Goal: Information Seeking & Learning: Learn about a topic

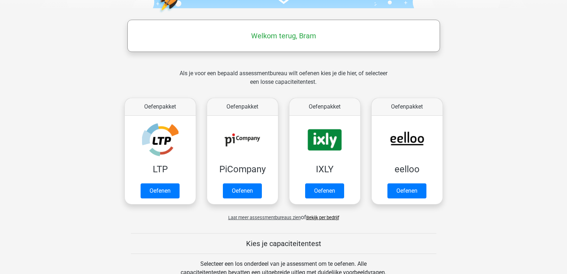
scroll to position [102, 0]
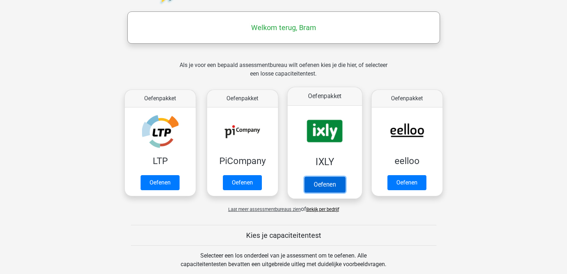
click at [333, 182] on link "Oefenen" at bounding box center [324, 184] width 41 height 16
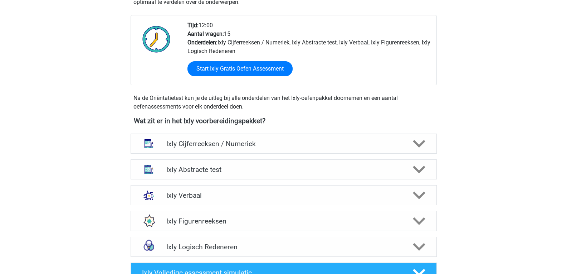
scroll to position [217, 0]
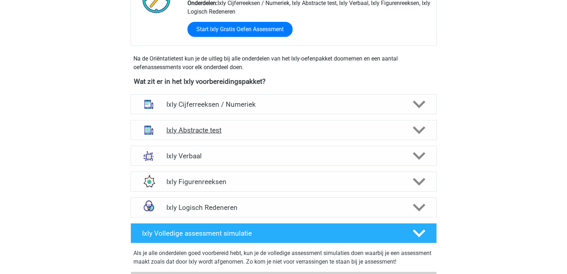
click at [420, 131] on polygon at bounding box center [419, 130] width 13 height 8
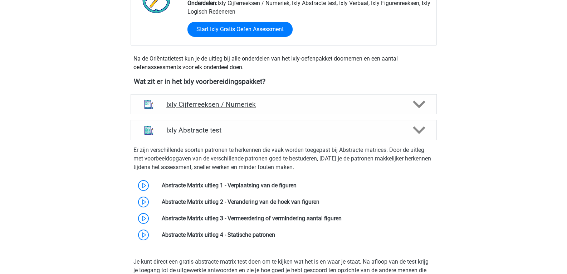
click at [416, 104] on polygon at bounding box center [419, 105] width 13 height 8
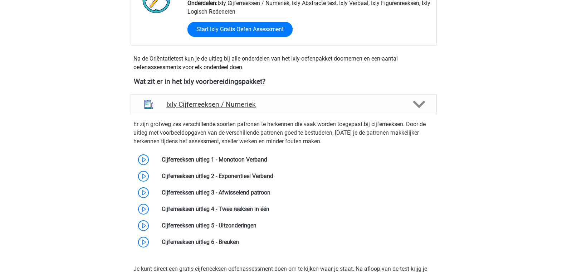
click at [416, 104] on polygon at bounding box center [419, 105] width 13 height 8
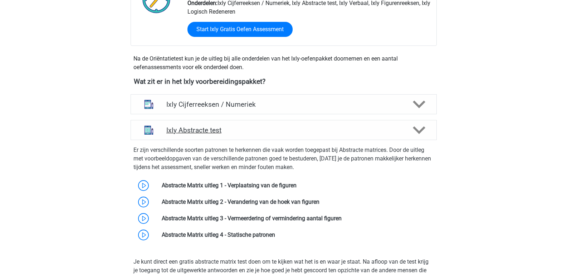
click at [418, 126] on icon at bounding box center [419, 130] width 13 height 13
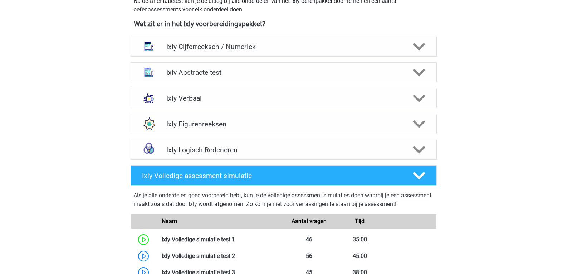
scroll to position [284, 0]
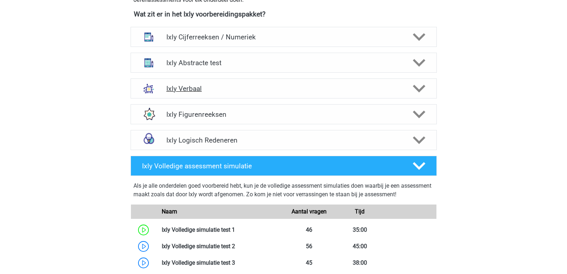
click at [417, 88] on polygon at bounding box center [419, 89] width 13 height 8
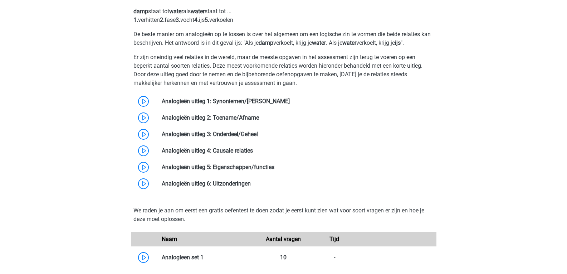
scroll to position [293, 0]
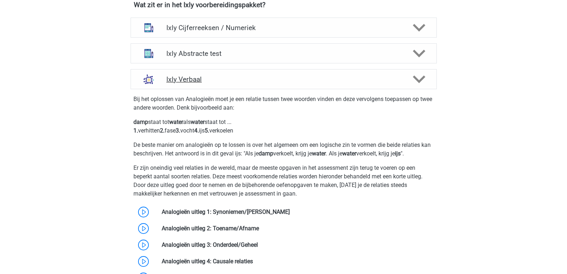
click at [421, 80] on polygon at bounding box center [419, 79] width 13 height 8
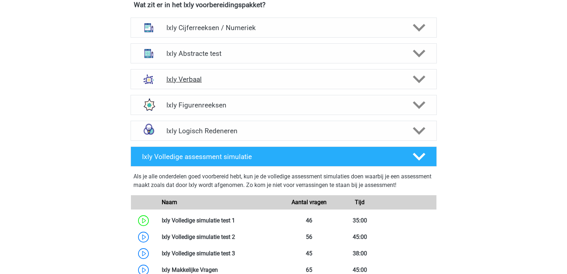
click at [184, 77] on h4 "Ixly Verbaal" at bounding box center [283, 79] width 234 height 8
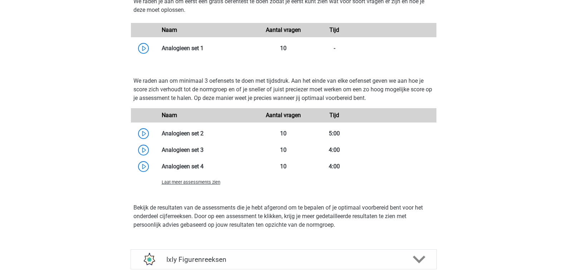
scroll to position [663, 0]
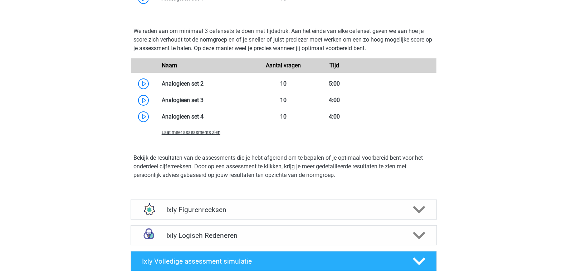
click at [212, 134] on span "Laat meer assessments zien" at bounding box center [191, 132] width 59 height 5
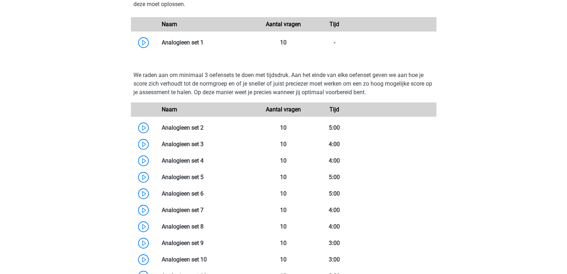
scroll to position [612, 0]
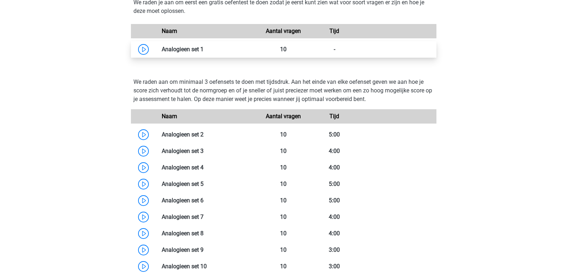
click at [204, 50] on link at bounding box center [204, 49] width 0 height 7
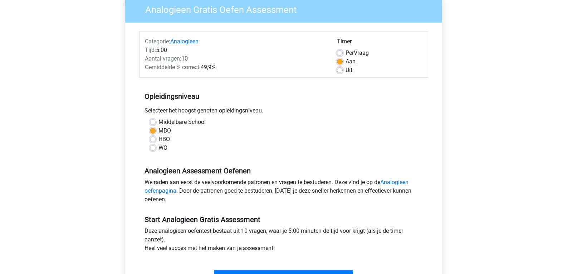
scroll to position [142, 0]
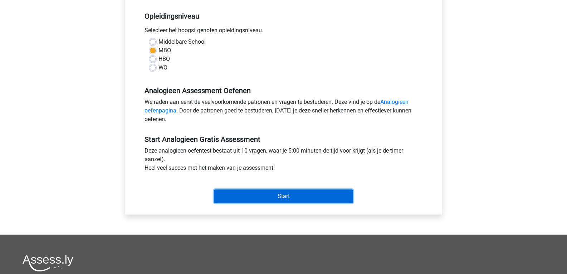
click at [339, 200] on input "Start" at bounding box center [283, 196] width 139 height 14
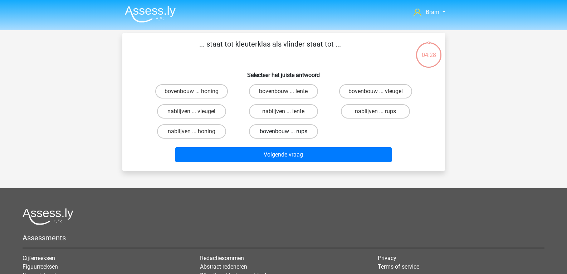
click at [261, 130] on label "bovenbouw ... rups" at bounding box center [283, 131] width 69 height 14
click at [283, 131] on input "bovenbouw ... rups" at bounding box center [285, 133] width 5 height 5
radio input "true"
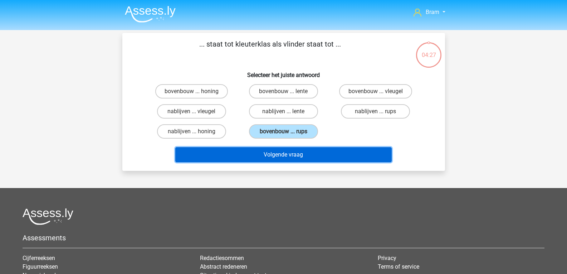
click at [334, 155] on button "Volgende vraag" at bounding box center [283, 154] width 216 height 15
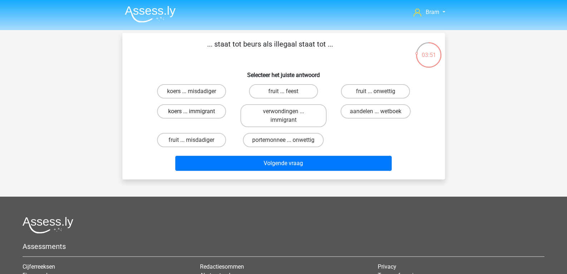
click at [216, 111] on label "koers ... immigrant" at bounding box center [191, 111] width 69 height 14
click at [196, 111] on input "koers ... immigrant" at bounding box center [193, 113] width 5 height 5
radio input "true"
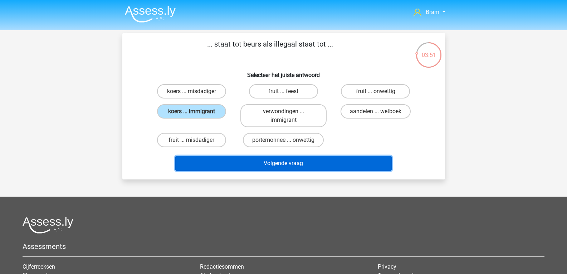
click at [239, 164] on button "Volgende vraag" at bounding box center [283, 163] width 216 height 15
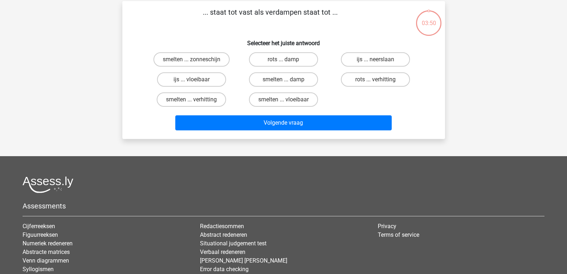
scroll to position [33, 0]
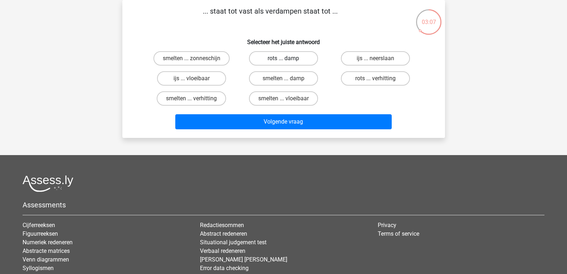
click at [260, 53] on label "rots ... damp" at bounding box center [283, 58] width 69 height 14
click at [283, 58] on input "rots ... damp" at bounding box center [285, 60] width 5 height 5
radio input "true"
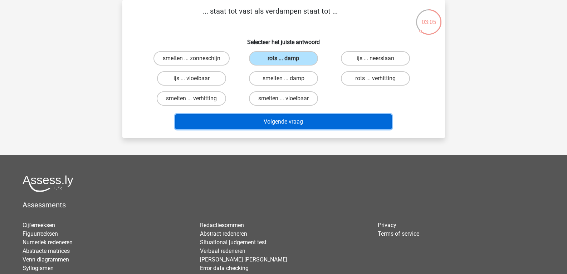
click at [261, 124] on button "Volgende vraag" at bounding box center [283, 121] width 216 height 15
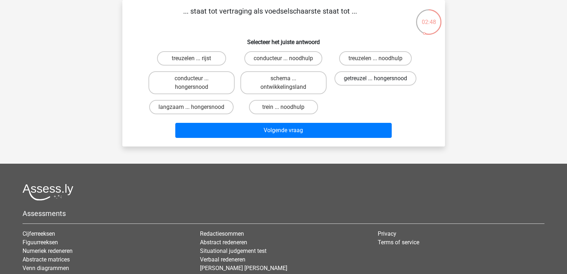
click at [355, 79] on label "getreuzel ... hongersnood" at bounding box center [376, 78] width 82 height 14
click at [376, 79] on input "getreuzel ... hongersnood" at bounding box center [378, 80] width 5 height 5
radio input "true"
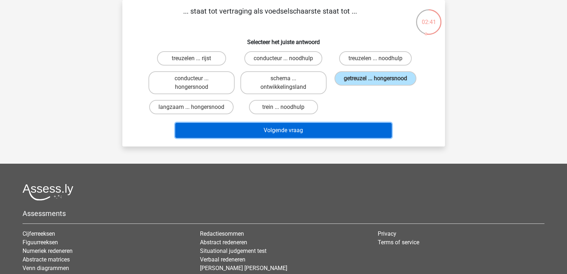
click at [351, 134] on button "Volgende vraag" at bounding box center [283, 130] width 216 height 15
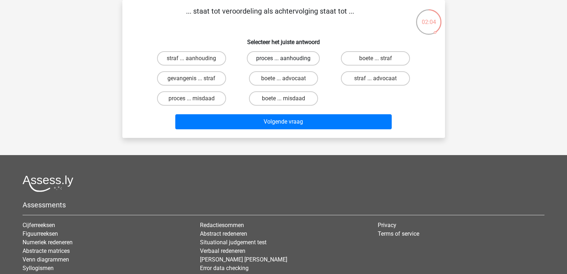
click at [257, 60] on label "proces ... aanhouding" at bounding box center [283, 58] width 73 height 14
click at [283, 60] on input "proces ... aanhouding" at bounding box center [285, 60] width 5 height 5
radio input "true"
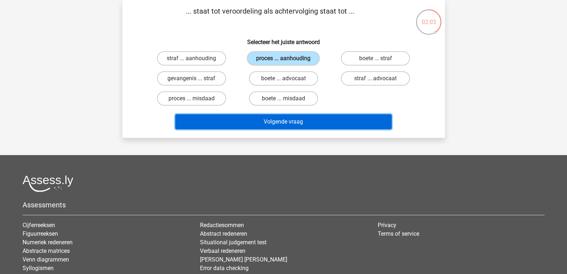
click at [310, 124] on button "Volgende vraag" at bounding box center [283, 121] width 216 height 15
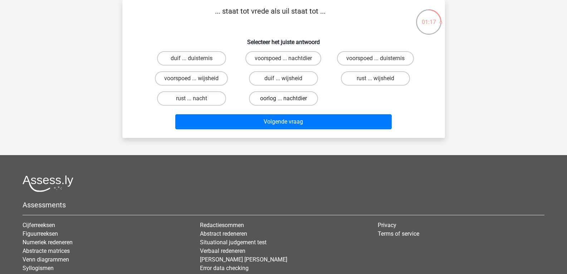
click at [294, 95] on label "oorlog ... nachtdier" at bounding box center [283, 98] width 69 height 14
click at [288, 98] on input "oorlog ... nachtdier" at bounding box center [285, 100] width 5 height 5
radio input "true"
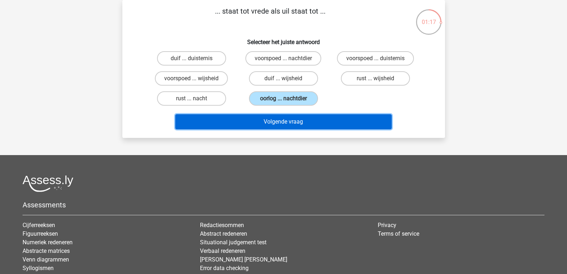
click at [328, 122] on button "Volgende vraag" at bounding box center [283, 121] width 216 height 15
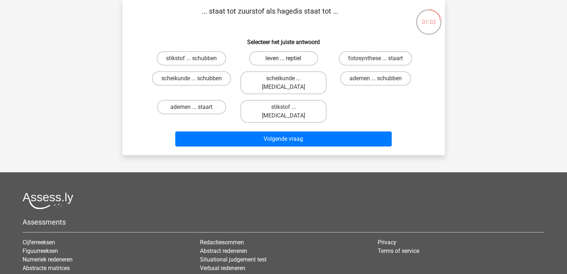
click at [311, 55] on label "leven ... reptiel" at bounding box center [283, 58] width 69 height 14
click at [288, 58] on input "leven ... reptiel" at bounding box center [285, 60] width 5 height 5
radio input "true"
click at [216, 101] on label "ademen ... staart" at bounding box center [191, 107] width 69 height 14
click at [196, 107] on input "ademen ... staart" at bounding box center [193, 109] width 5 height 5
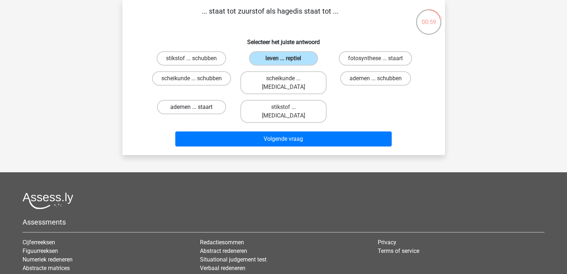
radio input "true"
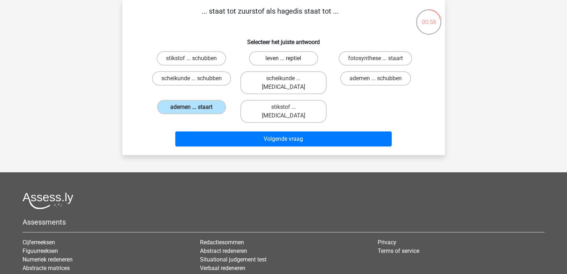
click at [273, 57] on label "leven ... reptiel" at bounding box center [283, 58] width 69 height 14
click at [283, 58] on input "leven ... reptiel" at bounding box center [285, 60] width 5 height 5
radio input "true"
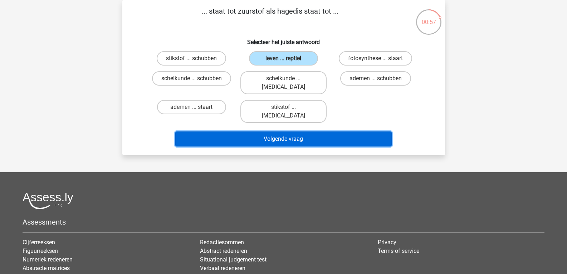
click at [257, 131] on button "Volgende vraag" at bounding box center [283, 138] width 216 height 15
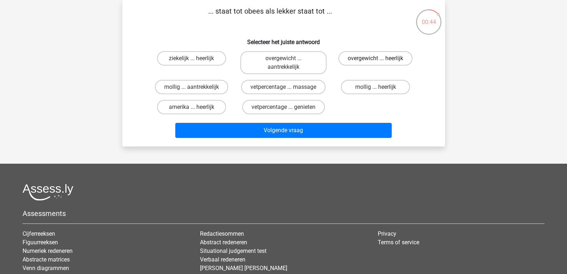
click at [351, 58] on label "overgewicht ... heerlijk" at bounding box center [375, 58] width 74 height 14
click at [376, 58] on input "overgewicht ... heerlijk" at bounding box center [378, 60] width 5 height 5
radio input "true"
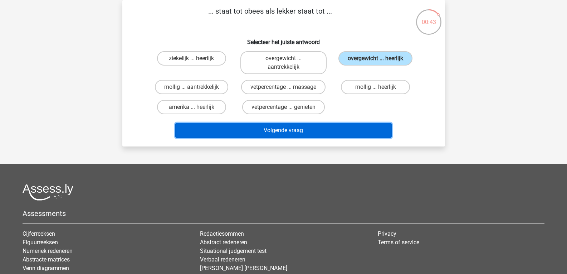
click at [358, 132] on button "Volgende vraag" at bounding box center [283, 130] width 216 height 15
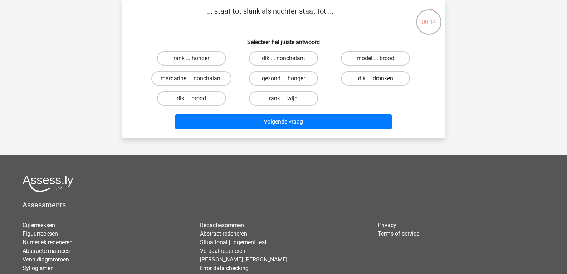
click at [361, 83] on label "dik ... dronken" at bounding box center [375, 78] width 69 height 14
click at [376, 83] on input "dik ... dronken" at bounding box center [378, 80] width 5 height 5
radio input "true"
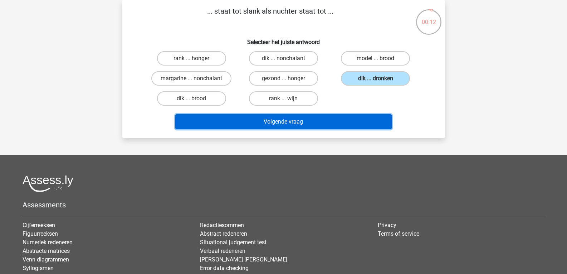
click at [366, 118] on button "Volgende vraag" at bounding box center [283, 121] width 216 height 15
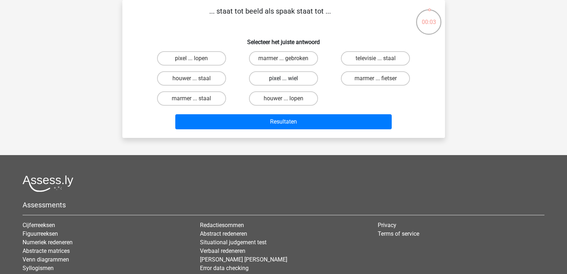
click at [303, 80] on label "pixel ... wiel" at bounding box center [283, 78] width 69 height 14
click at [288, 80] on input "pixel ... wiel" at bounding box center [285, 80] width 5 height 5
radio input "true"
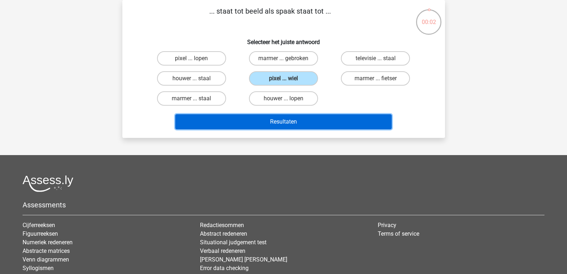
click at [323, 127] on button "Resultaten" at bounding box center [283, 121] width 216 height 15
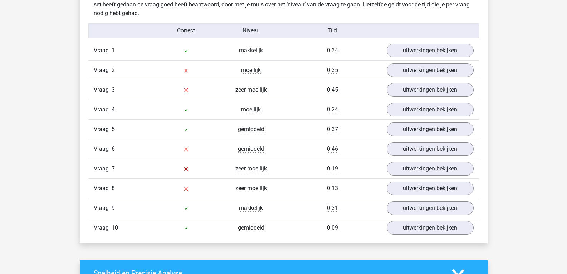
scroll to position [449, 0]
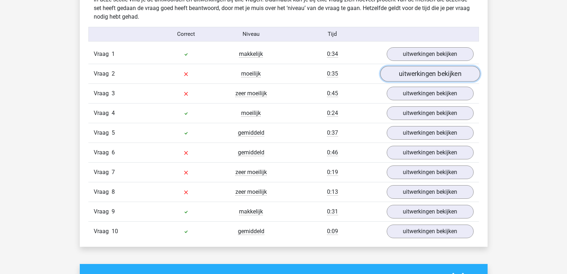
click at [454, 77] on link "uitwerkingen bekijken" at bounding box center [430, 74] width 100 height 16
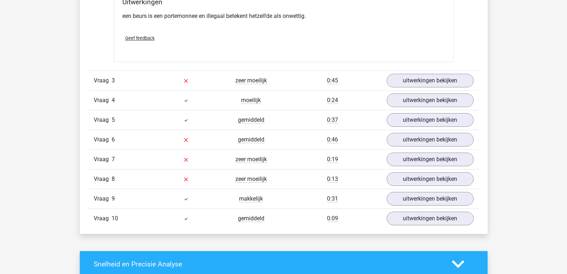
scroll to position [647, 0]
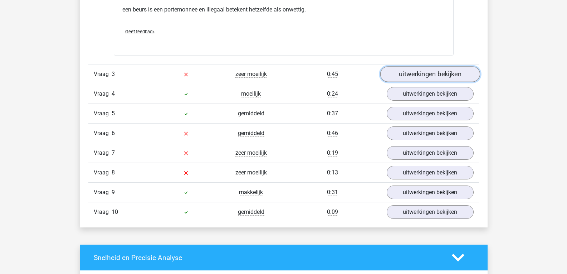
click at [461, 76] on link "uitwerkingen bekijken" at bounding box center [430, 74] width 100 height 16
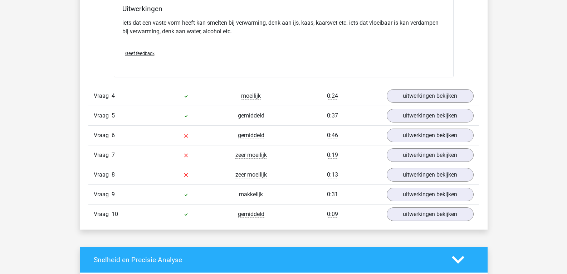
scroll to position [860, 0]
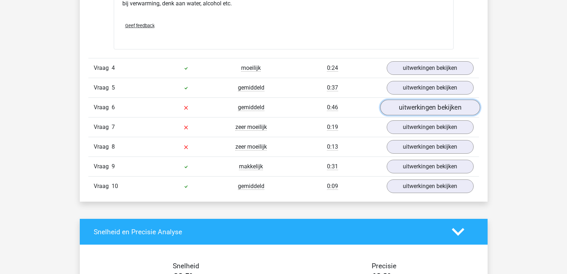
click at [468, 109] on link "uitwerkingen bekijken" at bounding box center [430, 108] width 100 height 16
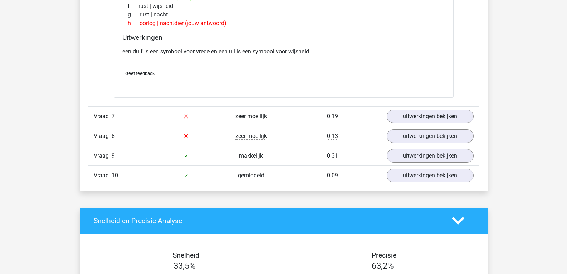
scroll to position [1068, 0]
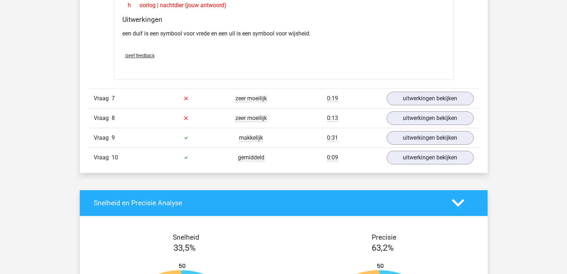
drag, startPoint x: 463, startPoint y: 100, endPoint x: 456, endPoint y: 90, distance: 12.8
click at [456, 90] on div "Vraag 7 zeer moeilijk 0:19 uitwerkingen bekijken" at bounding box center [283, 98] width 391 height 20
click at [458, 94] on link "uitwerkingen bekijken" at bounding box center [430, 99] width 100 height 16
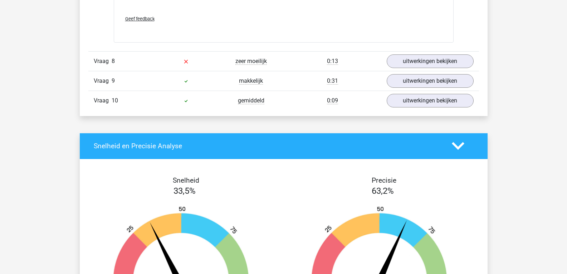
scroll to position [1329, 0]
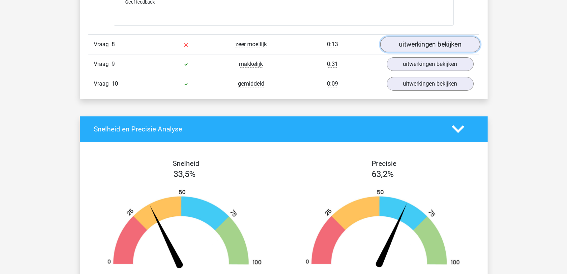
click at [459, 38] on link "uitwerkingen bekijken" at bounding box center [430, 44] width 100 height 16
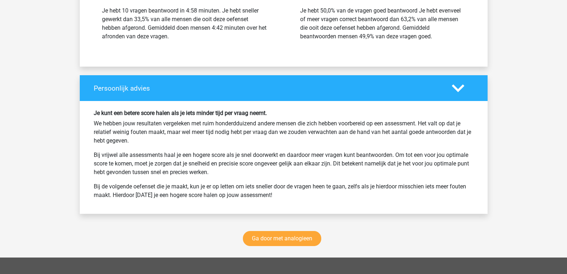
scroll to position [1845, 0]
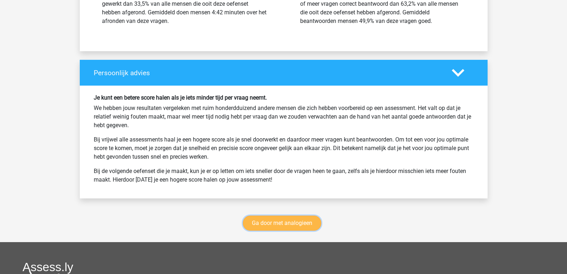
drag, startPoint x: 318, startPoint y: 214, endPoint x: 259, endPoint y: 213, distance: 58.7
click at [259, 215] on link "Ga door met analogieen" at bounding box center [282, 222] width 78 height 15
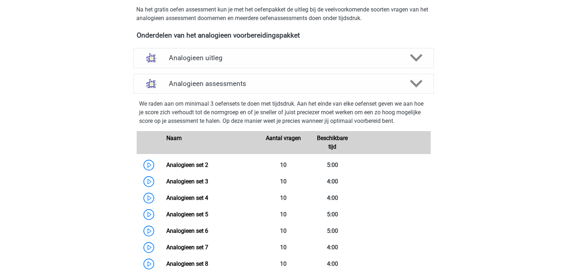
scroll to position [227, 0]
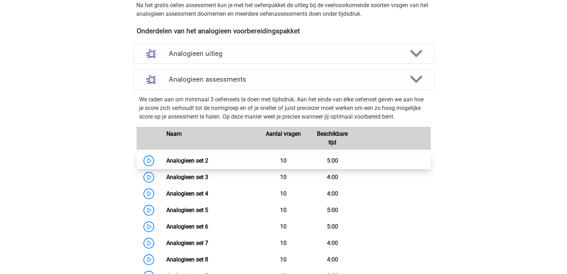
click at [166, 157] on link "Analogieen set 2" at bounding box center [187, 160] width 42 height 7
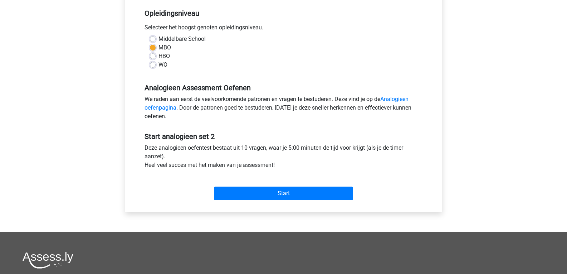
scroll to position [150, 0]
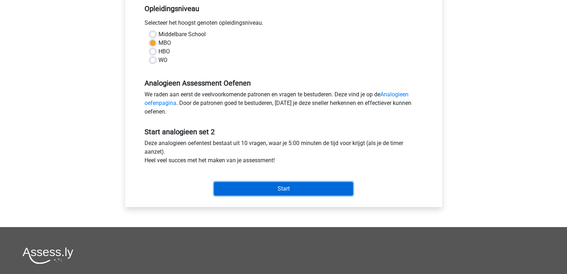
click at [337, 187] on input "Start" at bounding box center [283, 189] width 139 height 14
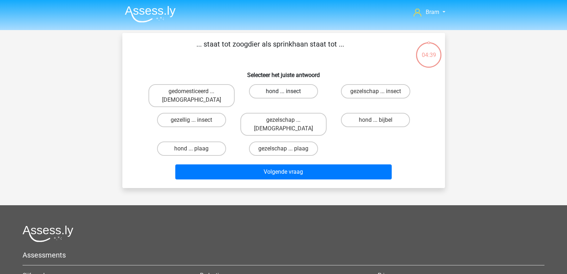
click at [305, 92] on label "hond ... insect" at bounding box center [283, 91] width 69 height 14
click at [288, 92] on input "hond ... insect" at bounding box center [285, 93] width 5 height 5
radio input "true"
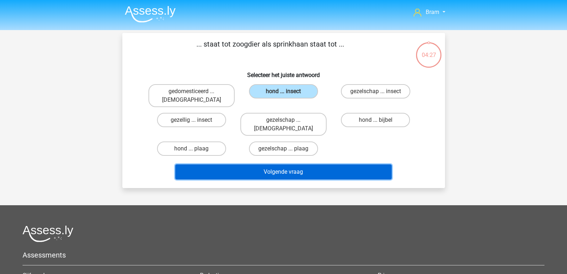
click at [245, 164] on button "Volgende vraag" at bounding box center [283, 171] width 216 height 15
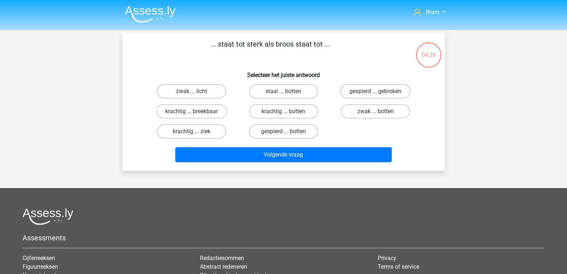
scroll to position [33, 0]
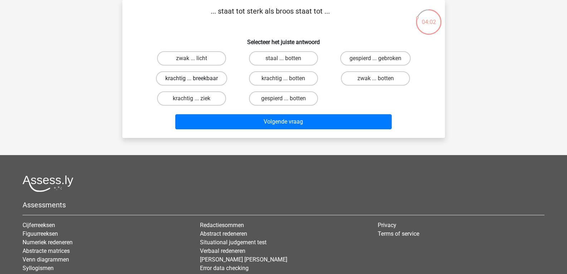
click at [221, 76] on label "krachtig ... breekbaar" at bounding box center [191, 78] width 71 height 14
click at [196, 78] on input "krachtig ... breekbaar" at bounding box center [193, 80] width 5 height 5
radio input "true"
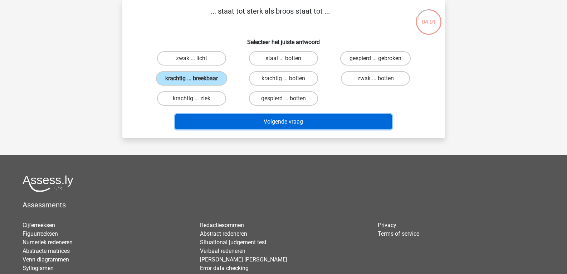
click at [240, 122] on button "Volgende vraag" at bounding box center [283, 121] width 216 height 15
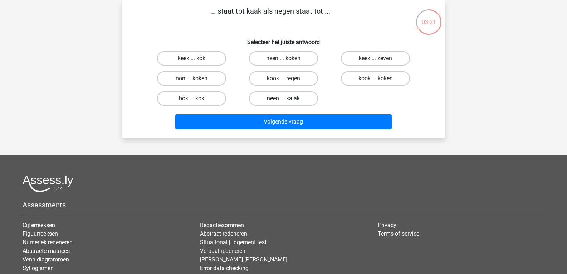
click at [306, 96] on label "neen ... kajak" at bounding box center [283, 98] width 69 height 14
click at [288, 98] on input "neen ... kajak" at bounding box center [285, 100] width 5 height 5
radio input "true"
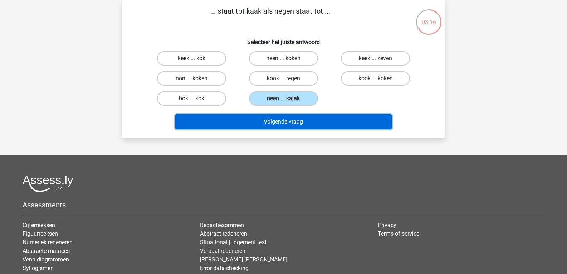
click at [325, 116] on button "Volgende vraag" at bounding box center [283, 121] width 216 height 15
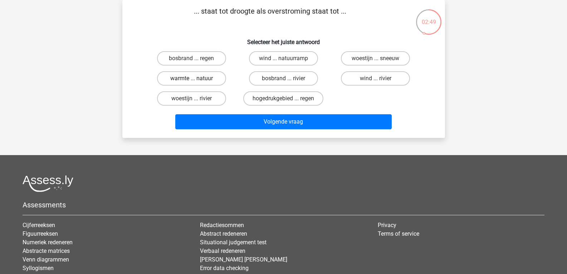
click at [221, 75] on label "warmte ... natuur" at bounding box center [191, 78] width 69 height 14
click at [196, 78] on input "warmte ... natuur" at bounding box center [193, 80] width 5 height 5
radio input "true"
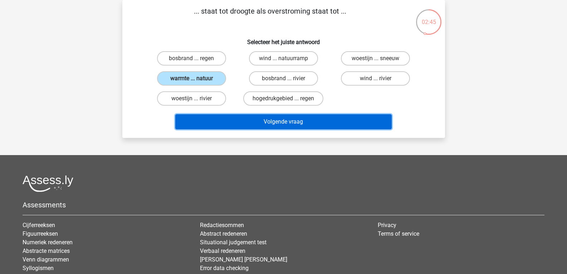
click at [241, 116] on button "Volgende vraag" at bounding box center [283, 121] width 216 height 15
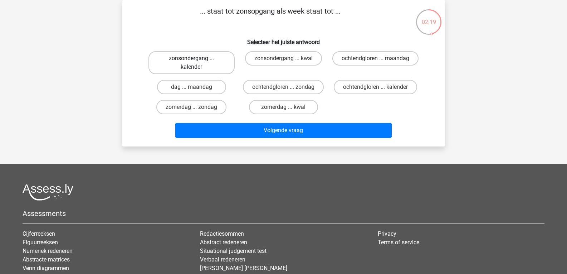
click at [221, 63] on label "zonsondergang ... kalender" at bounding box center [191, 62] width 86 height 23
click at [196, 63] on input "zonsondergang ... kalender" at bounding box center [193, 60] width 5 height 5
radio input "true"
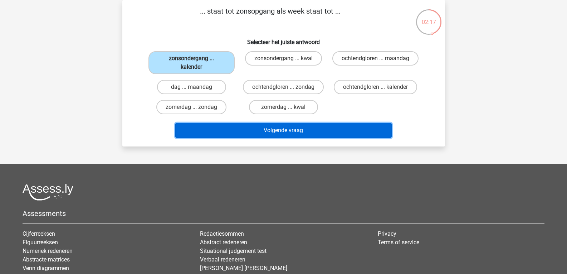
click at [239, 129] on button "Volgende vraag" at bounding box center [283, 130] width 216 height 15
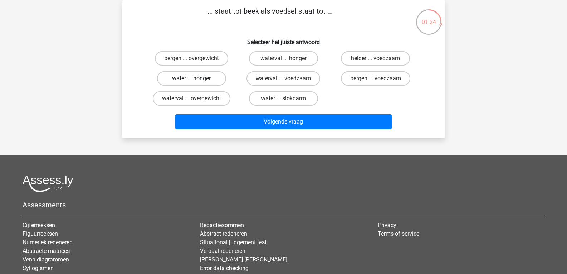
click at [219, 80] on label "water ... honger" at bounding box center [191, 78] width 69 height 14
click at [196, 80] on input "water ... honger" at bounding box center [193, 80] width 5 height 5
radio input "true"
click at [282, 100] on label "water ... slokdarm" at bounding box center [283, 98] width 69 height 14
click at [283, 100] on input "water ... slokdarm" at bounding box center [285, 100] width 5 height 5
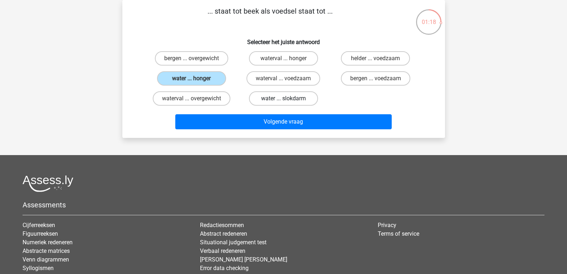
radio input "true"
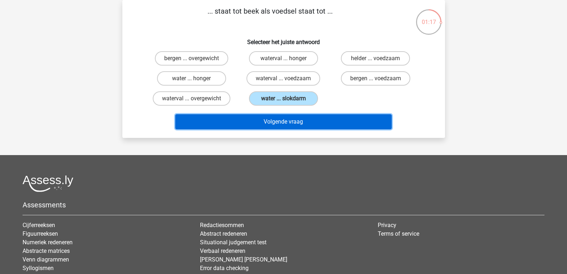
click at [315, 117] on button "Volgende vraag" at bounding box center [283, 121] width 216 height 15
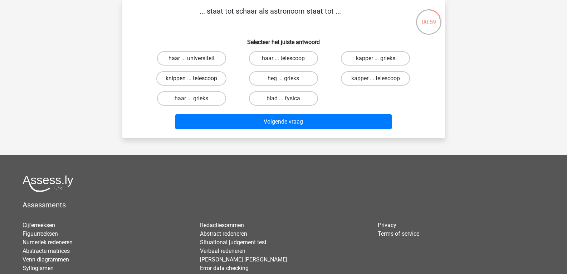
click at [216, 82] on label "knippen ... telescoop" at bounding box center [191, 78] width 70 height 14
click at [196, 82] on input "knippen ... telescoop" at bounding box center [193, 80] width 5 height 5
radio input "true"
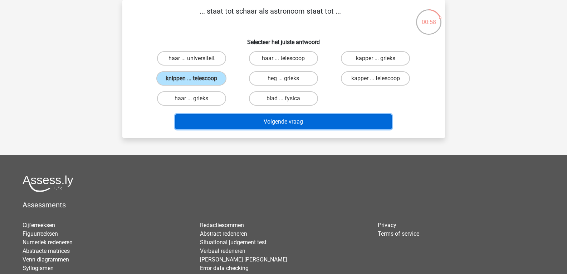
click at [248, 117] on button "Volgende vraag" at bounding box center [283, 121] width 216 height 15
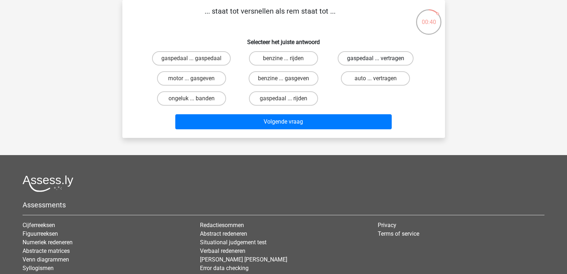
click at [343, 61] on label "gaspedaal ... vertragen" at bounding box center [376, 58] width 76 height 14
click at [376, 61] on input "gaspedaal ... vertragen" at bounding box center [378, 60] width 5 height 5
radio input "true"
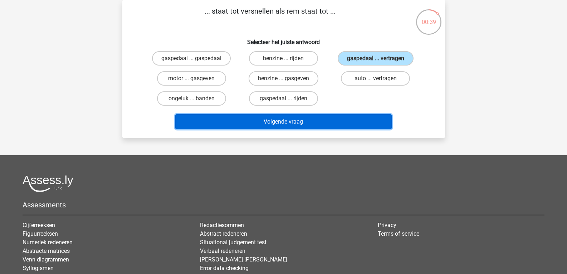
click at [336, 123] on button "Volgende vraag" at bounding box center [283, 121] width 216 height 15
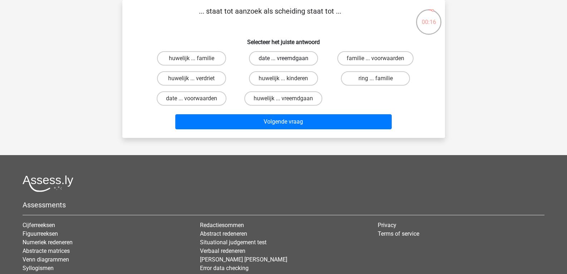
click at [310, 61] on label "date ... vreemdgaan" at bounding box center [283, 58] width 69 height 14
click at [288, 61] on input "date ... vreemdgaan" at bounding box center [285, 60] width 5 height 5
radio input "true"
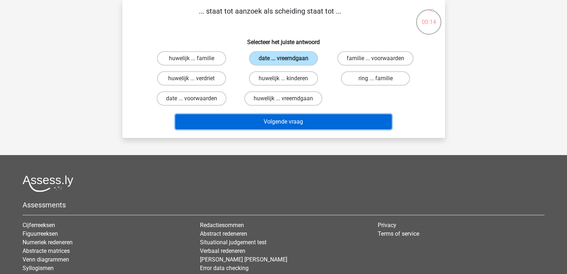
click at [343, 119] on button "Volgende vraag" at bounding box center [283, 121] width 216 height 15
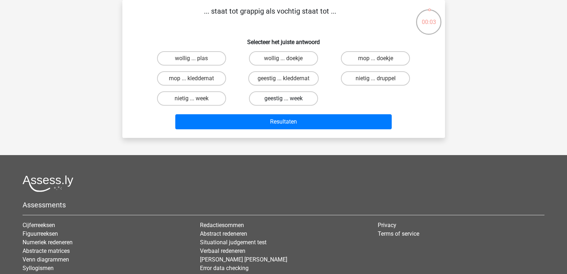
click at [307, 95] on label "geestig ... week" at bounding box center [283, 98] width 69 height 14
click at [288, 98] on input "geestig ... week" at bounding box center [285, 100] width 5 height 5
radio input "true"
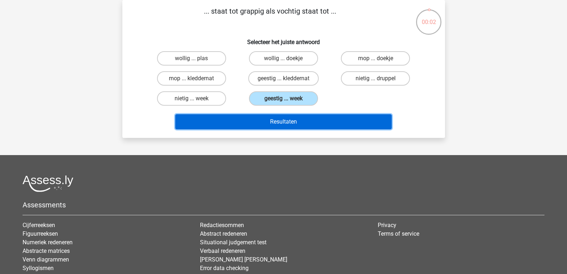
click at [319, 118] on button "Resultaten" at bounding box center [283, 121] width 216 height 15
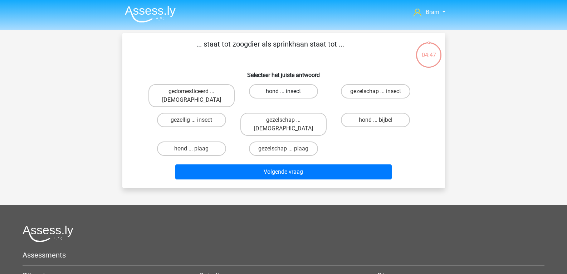
click at [305, 95] on label "hond ... insect" at bounding box center [283, 91] width 69 height 14
click at [288, 95] on input "hond ... insect" at bounding box center [285, 93] width 5 height 5
radio input "true"
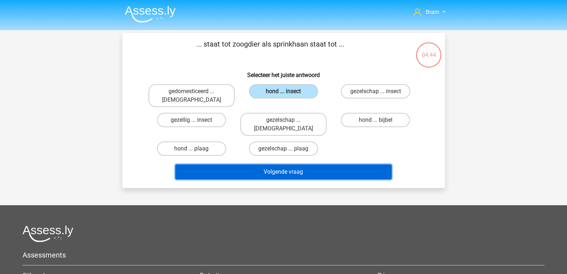
click at [335, 164] on button "Volgende vraag" at bounding box center [283, 171] width 216 height 15
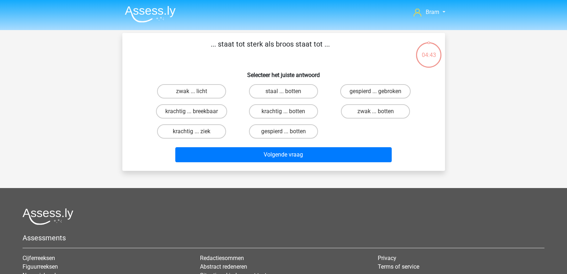
scroll to position [33, 0]
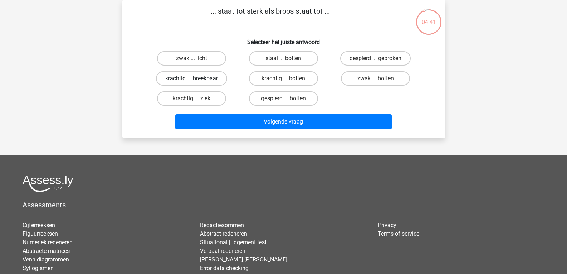
click at [216, 78] on label "krachtig ... breekbaar" at bounding box center [191, 78] width 71 height 14
click at [196, 78] on input "krachtig ... breekbaar" at bounding box center [193, 80] width 5 height 5
radio input "true"
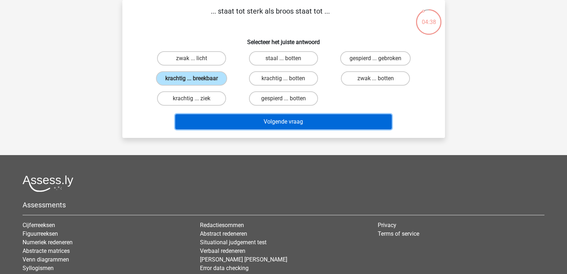
click at [240, 121] on button "Volgende vraag" at bounding box center [283, 121] width 216 height 15
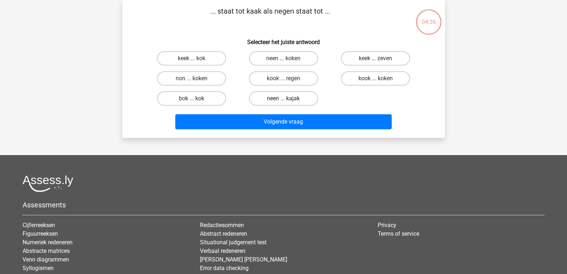
click at [305, 98] on label "neen ... kajak" at bounding box center [283, 98] width 69 height 14
click at [288, 98] on input "neen ... kajak" at bounding box center [285, 100] width 5 height 5
radio input "true"
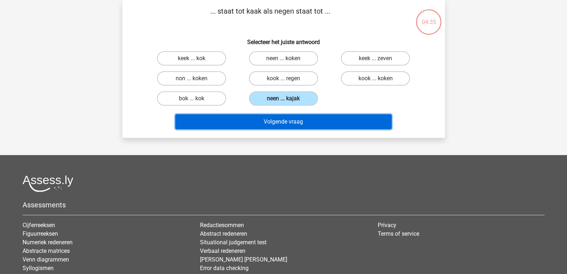
click at [315, 117] on button "Volgende vraag" at bounding box center [283, 121] width 216 height 15
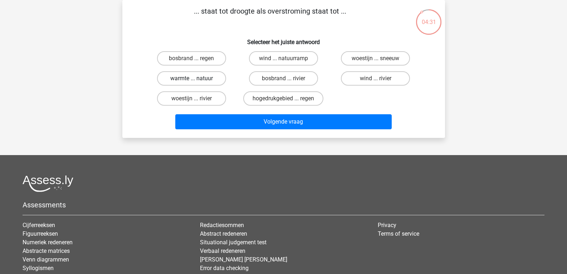
click at [218, 80] on label "warmte ... natuur" at bounding box center [191, 78] width 69 height 14
click at [196, 80] on input "warmte ... natuur" at bounding box center [193, 80] width 5 height 5
radio input "true"
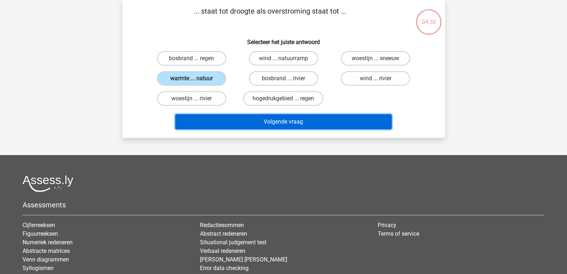
click at [239, 116] on button "Volgende vraag" at bounding box center [283, 121] width 216 height 15
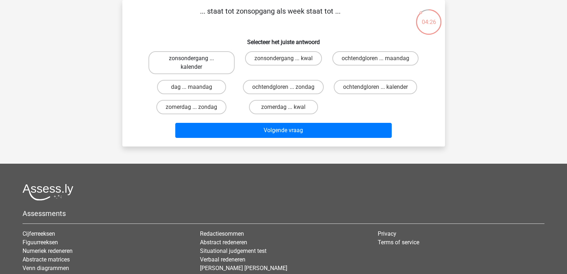
click at [220, 64] on label "zonsondergang ... kalender" at bounding box center [191, 62] width 86 height 23
click at [196, 63] on input "zonsondergang ... kalender" at bounding box center [193, 60] width 5 height 5
radio input "true"
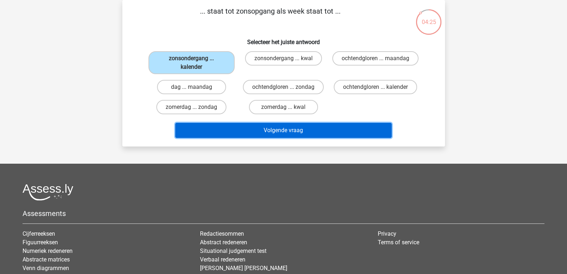
click at [241, 126] on button "Volgende vraag" at bounding box center [283, 130] width 216 height 15
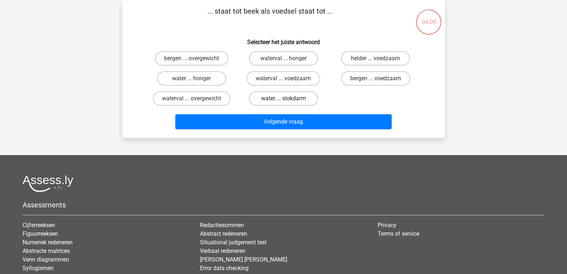
click at [260, 97] on label "water ... slokdarm" at bounding box center [283, 98] width 69 height 14
click at [283, 98] on input "water ... slokdarm" at bounding box center [285, 100] width 5 height 5
radio input "true"
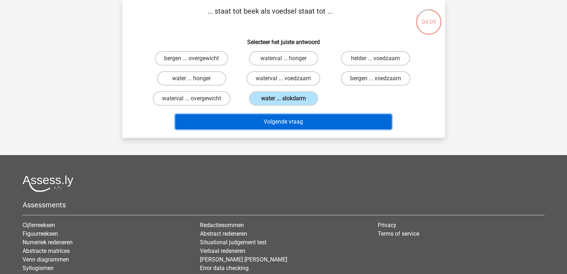
click at [257, 122] on button "Volgende vraag" at bounding box center [283, 121] width 216 height 15
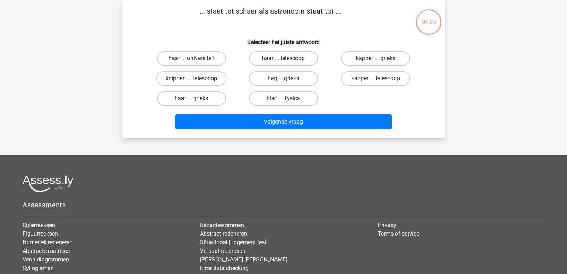
click at [216, 74] on label "knippen ... telescoop" at bounding box center [191, 78] width 70 height 14
click at [196, 78] on input "knippen ... telescoop" at bounding box center [193, 80] width 5 height 5
radio input "true"
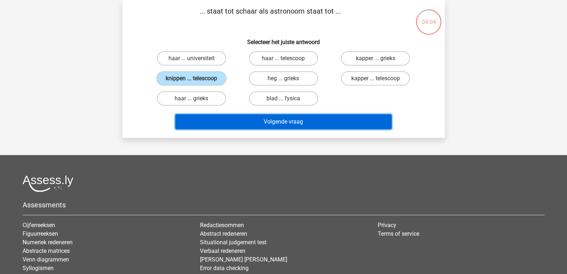
click at [238, 116] on button "Volgende vraag" at bounding box center [283, 121] width 216 height 15
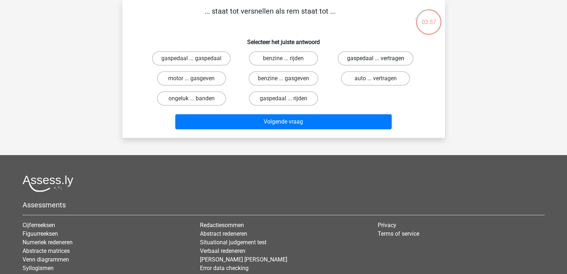
click at [347, 58] on label "gaspedaal ... vertragen" at bounding box center [376, 58] width 76 height 14
click at [376, 58] on input "gaspedaal ... vertragen" at bounding box center [378, 60] width 5 height 5
radio input "true"
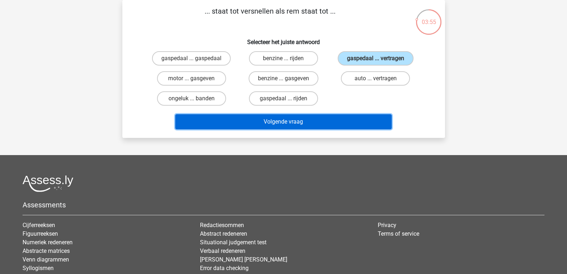
click at [356, 122] on button "Volgende vraag" at bounding box center [283, 121] width 216 height 15
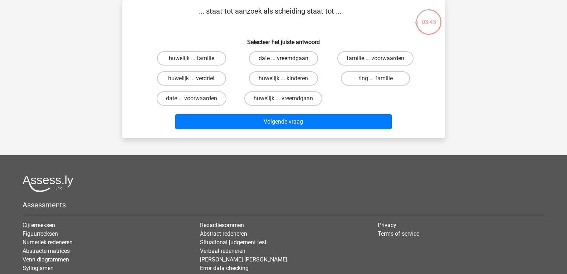
click at [316, 59] on label "date ... vreemdgaan" at bounding box center [283, 58] width 69 height 14
click at [288, 59] on input "date ... vreemdgaan" at bounding box center [285, 60] width 5 height 5
radio input "true"
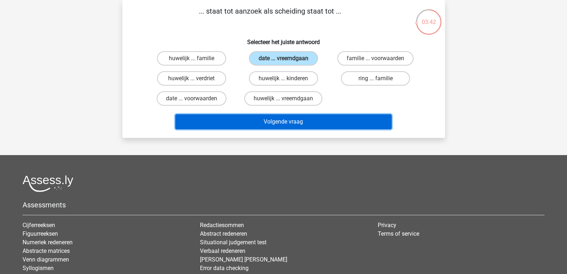
click at [345, 118] on button "Volgende vraag" at bounding box center [283, 121] width 216 height 15
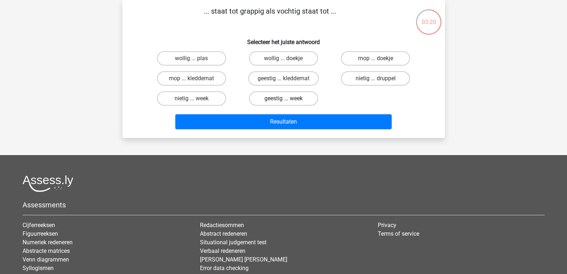
click at [309, 98] on label "geestig ... week" at bounding box center [283, 98] width 69 height 14
click at [288, 98] on input "geestig ... week" at bounding box center [285, 100] width 5 height 5
radio input "true"
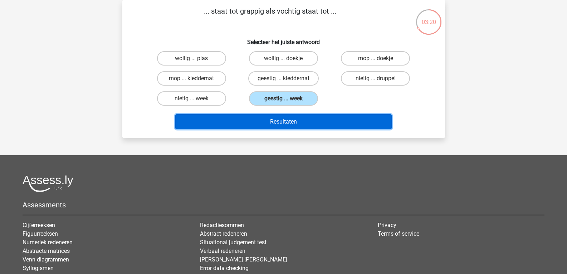
click at [330, 119] on button "Resultaten" at bounding box center [283, 121] width 216 height 15
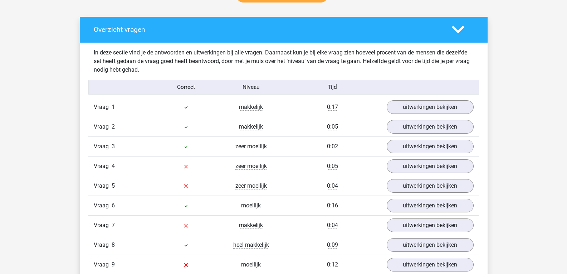
scroll to position [439, 0]
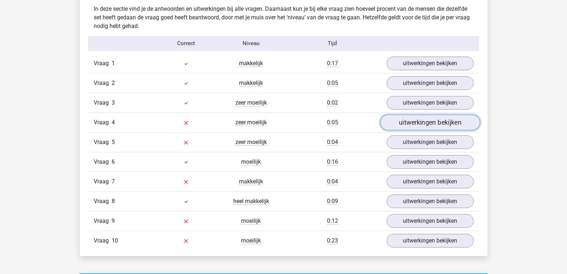
click at [410, 121] on link "uitwerkingen bekijken" at bounding box center [430, 122] width 100 height 16
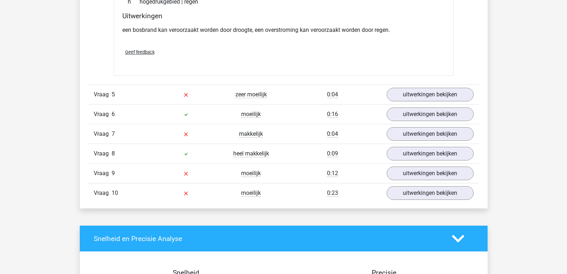
scroll to position [677, 0]
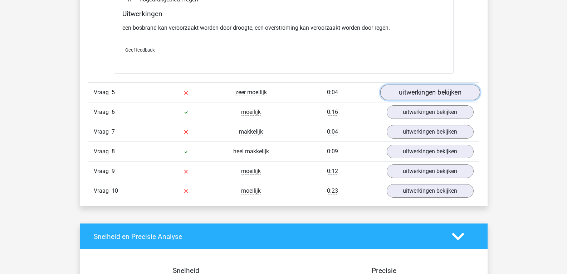
click at [469, 91] on link "uitwerkingen bekijken" at bounding box center [430, 92] width 100 height 16
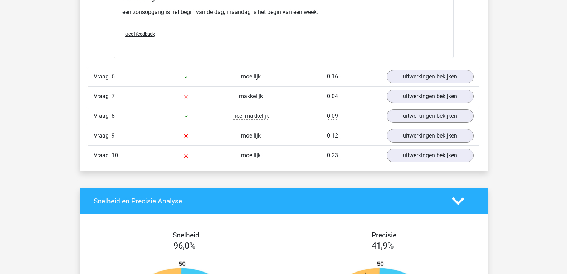
scroll to position [900, 0]
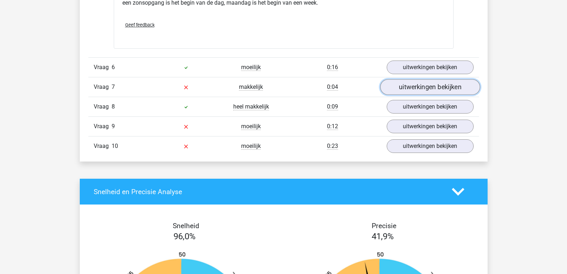
click at [417, 86] on link "uitwerkingen bekijken" at bounding box center [430, 87] width 100 height 16
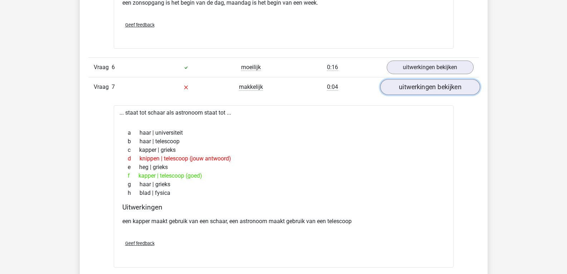
click at [417, 86] on link "uitwerkingen bekijken" at bounding box center [430, 87] width 100 height 16
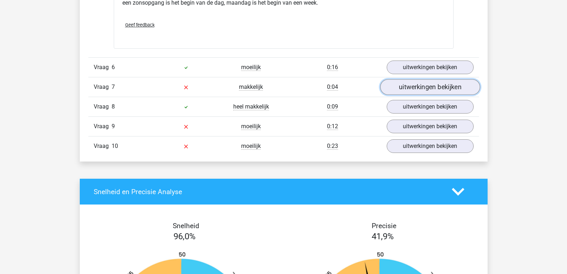
click at [417, 86] on link "uitwerkingen bekijken" at bounding box center [430, 87] width 100 height 16
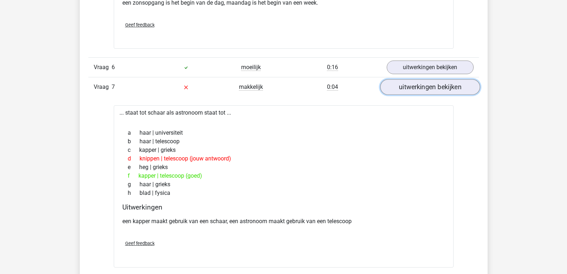
click at [417, 86] on link "uitwerkingen bekijken" at bounding box center [430, 87] width 100 height 16
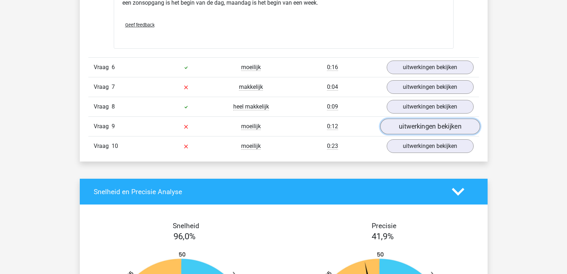
click at [422, 126] on link "uitwerkingen bekijken" at bounding box center [430, 127] width 100 height 16
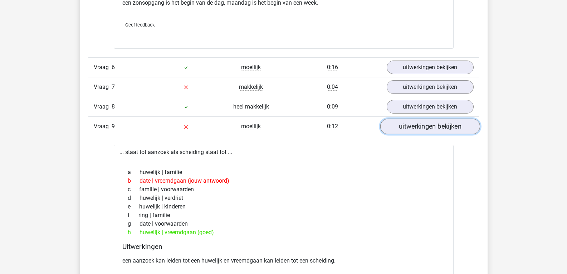
click at [422, 126] on link "uitwerkingen bekijken" at bounding box center [430, 127] width 100 height 16
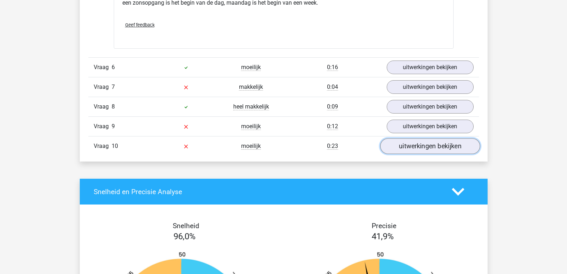
click at [429, 146] on link "uitwerkingen bekijken" at bounding box center [430, 146] width 100 height 16
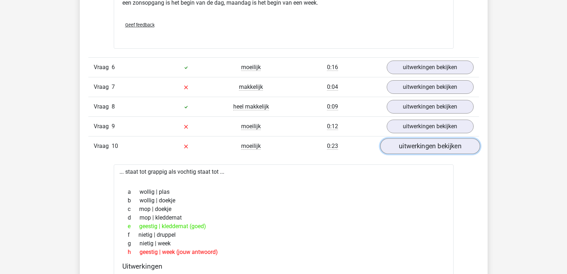
click at [429, 146] on link "uitwerkingen bekijken" at bounding box center [430, 146] width 100 height 16
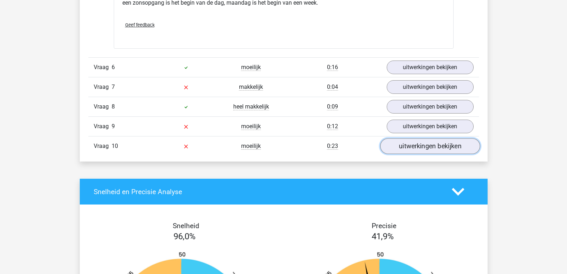
click at [429, 146] on link "uitwerkingen bekijken" at bounding box center [430, 146] width 100 height 16
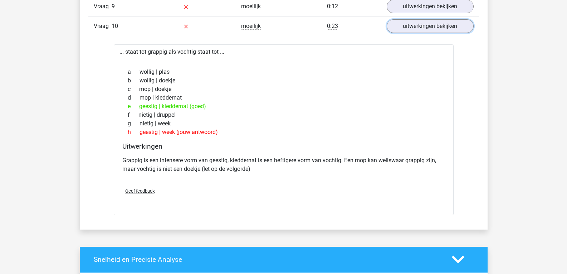
scroll to position [1025, 0]
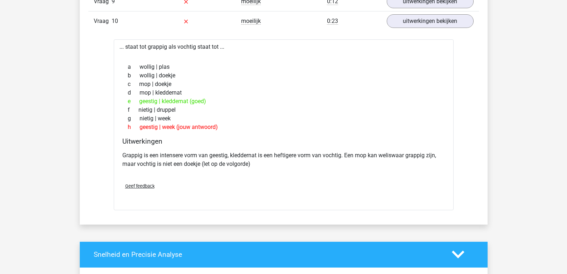
drag, startPoint x: 571, startPoint y: 166, endPoint x: 564, endPoint y: 246, distance: 79.7
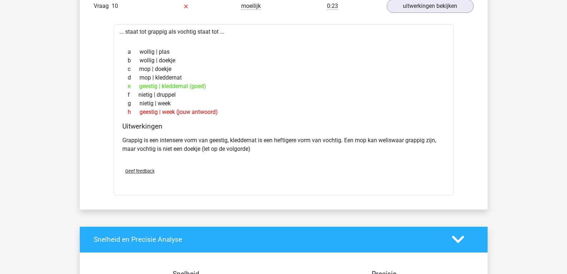
scroll to position [1264, 0]
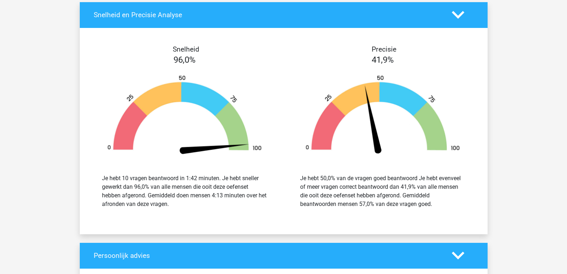
drag, startPoint x: 572, startPoint y: 206, endPoint x: 542, endPoint y: 238, distance: 43.0
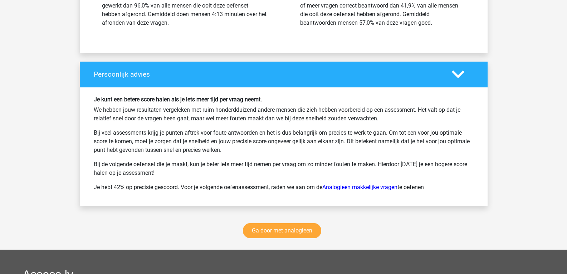
scroll to position [1474, 0]
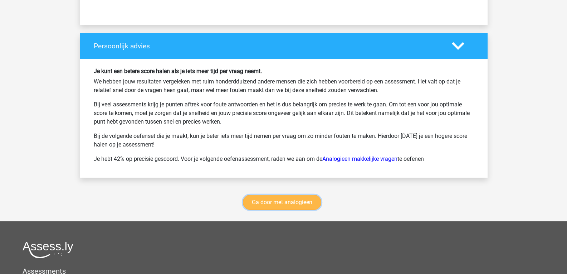
drag, startPoint x: 316, startPoint y: 199, endPoint x: 255, endPoint y: 200, distance: 60.5
click at [255, 200] on link "Ga door met analogieen" at bounding box center [282, 202] width 78 height 15
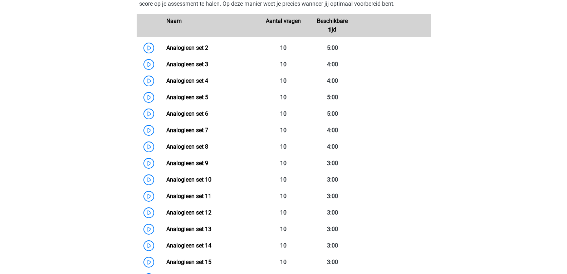
scroll to position [336, 0]
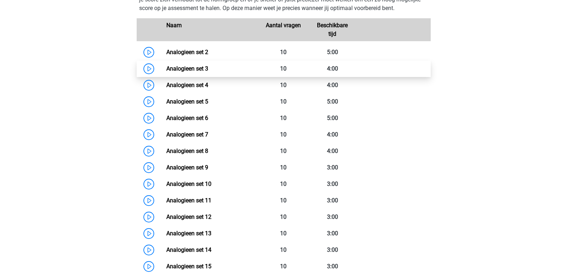
click at [166, 68] on link "Analogieen set 3" at bounding box center [187, 68] width 42 height 7
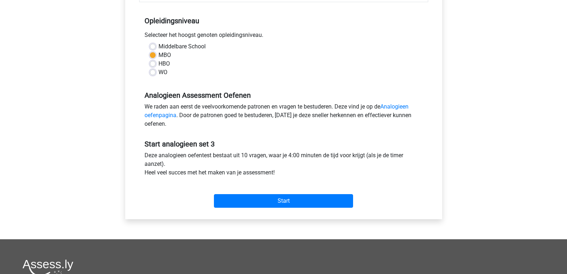
scroll to position [147, 0]
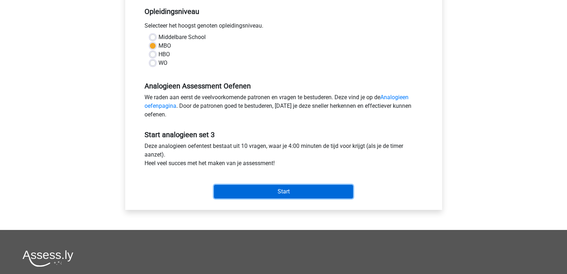
click at [339, 188] on input "Start" at bounding box center [283, 192] width 139 height 14
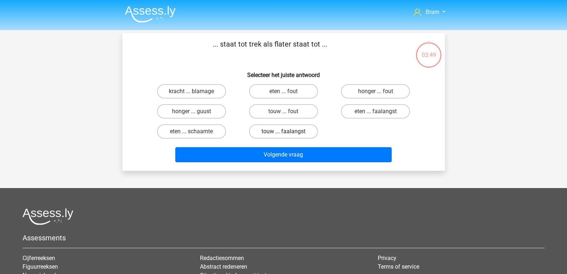
drag, startPoint x: 217, startPoint y: 110, endPoint x: 296, endPoint y: 128, distance: 81.6
click at [296, 128] on div "[PERSON_NAME] ... blamage eten ... [PERSON_NAME] ... [PERSON_NAME] ... guust [P…" at bounding box center [284, 111] width 276 height 60
click at [219, 75] on h6 "Selecteer het juiste antwoord" at bounding box center [284, 72] width 300 height 13
click at [219, 124] on label "eten ... schaamte" at bounding box center [191, 131] width 69 height 14
click at [196, 131] on input "eten ... schaamte" at bounding box center [193, 133] width 5 height 5
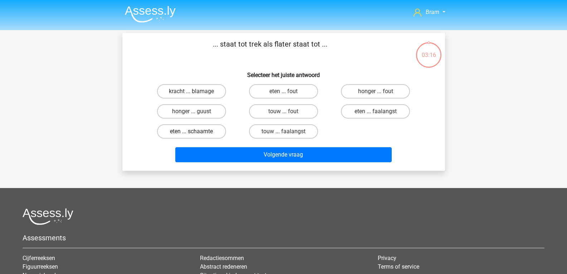
radio input "true"
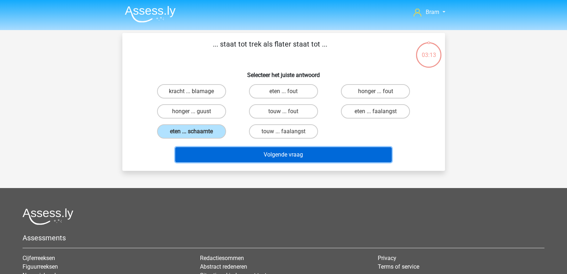
click at [242, 153] on button "Volgende vraag" at bounding box center [283, 154] width 216 height 15
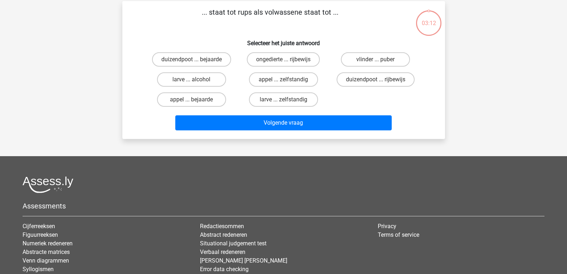
scroll to position [33, 0]
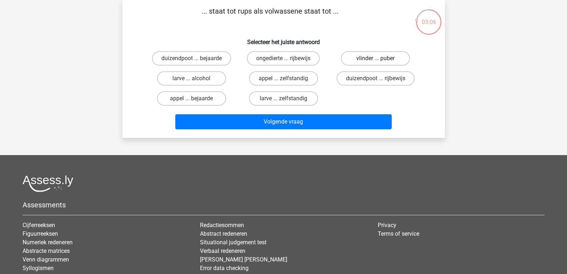
click at [357, 60] on label "vlinder ... puber" at bounding box center [375, 58] width 69 height 14
click at [376, 60] on input "vlinder ... puber" at bounding box center [378, 60] width 5 height 5
radio input "true"
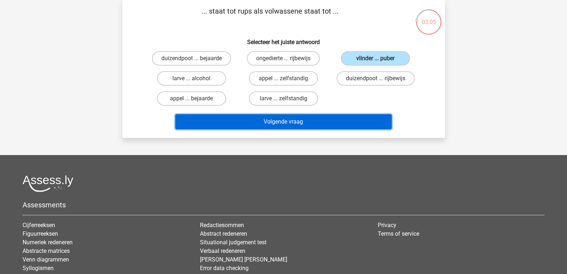
click at [375, 126] on button "Volgende vraag" at bounding box center [283, 121] width 216 height 15
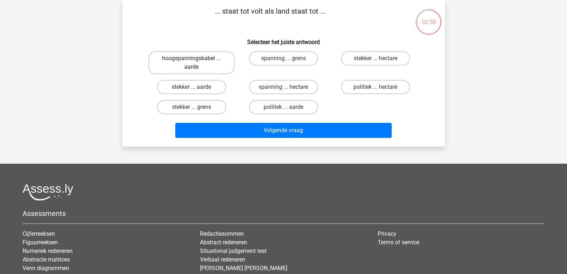
click at [223, 62] on label "hoogspanningskabel ... aarde" at bounding box center [191, 62] width 86 height 23
click at [196, 62] on input "hoogspanningskabel ... aarde" at bounding box center [193, 60] width 5 height 5
radio input "true"
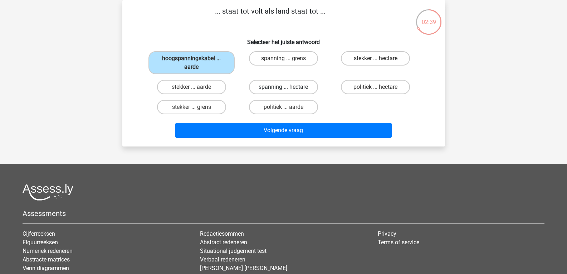
click at [313, 88] on label "spanning ... hectare" at bounding box center [283, 87] width 69 height 14
click at [288, 88] on input "spanning ... hectare" at bounding box center [285, 89] width 5 height 5
radio input "true"
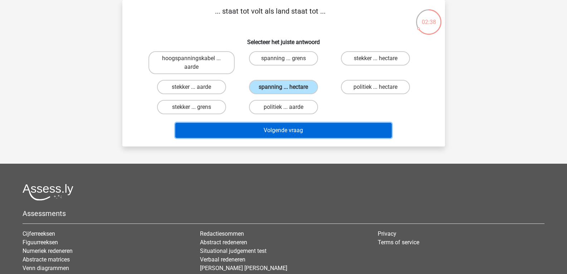
click at [330, 131] on button "Volgende vraag" at bounding box center [283, 130] width 216 height 15
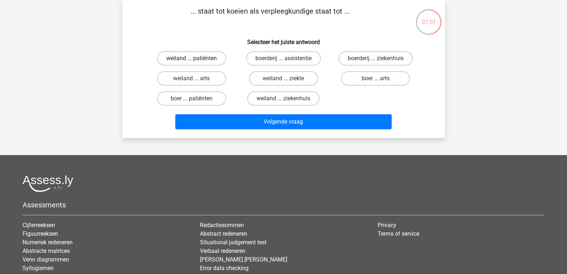
click at [220, 58] on label "weiland ... patiënten" at bounding box center [191, 58] width 69 height 14
click at [196, 58] on input "weiland ... patiënten" at bounding box center [193, 60] width 5 height 5
radio input "true"
click at [306, 103] on label "weiland ... ziekenhuis" at bounding box center [283, 98] width 72 height 14
click at [288, 103] on input "weiland ... ziekenhuis" at bounding box center [285, 100] width 5 height 5
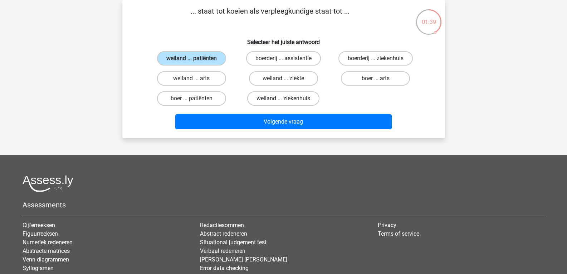
radio input "true"
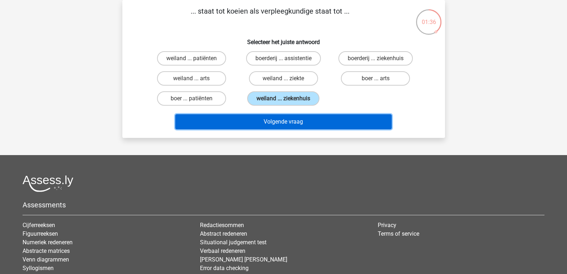
click at [336, 116] on button "Volgende vraag" at bounding box center [283, 121] width 216 height 15
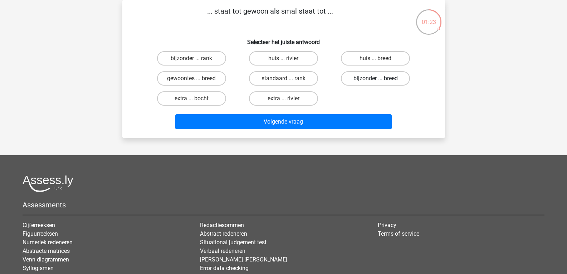
click at [352, 77] on label "bijzonder ... breed" at bounding box center [375, 78] width 69 height 14
click at [376, 78] on input "bijzonder ... breed" at bounding box center [378, 80] width 5 height 5
radio input "true"
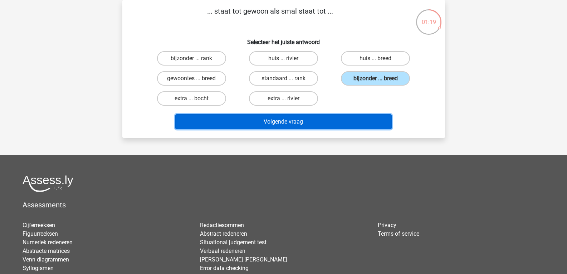
click at [329, 121] on button "Volgende vraag" at bounding box center [283, 121] width 216 height 15
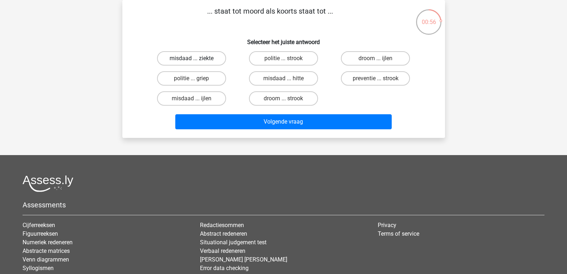
click at [220, 62] on label "misdaad ... ziekte" at bounding box center [191, 58] width 69 height 14
click at [196, 62] on input "misdaad ... ziekte" at bounding box center [193, 60] width 5 height 5
radio input "true"
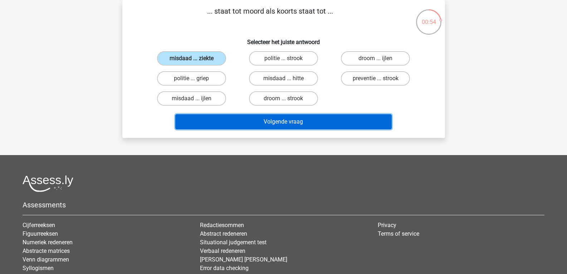
click at [246, 116] on button "Volgende vraag" at bounding box center [283, 121] width 216 height 15
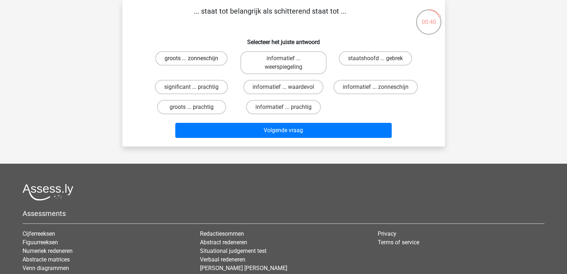
scroll to position [26, 0]
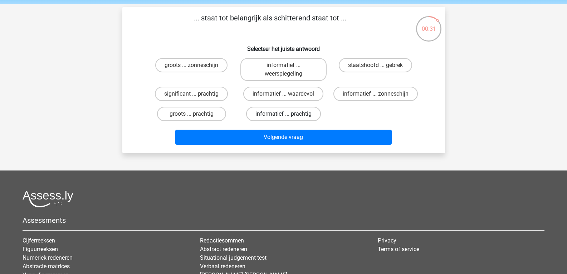
click at [312, 113] on label "informatief ... prachtig" at bounding box center [283, 114] width 75 height 14
click at [288, 114] on input "informatief ... prachtig" at bounding box center [285, 116] width 5 height 5
radio input "true"
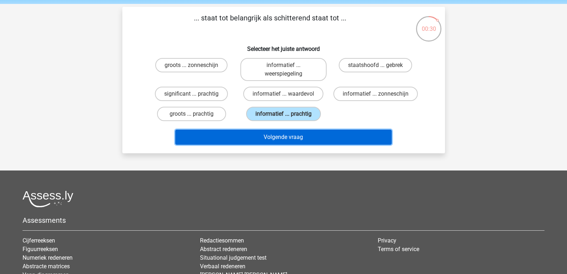
click at [324, 133] on button "Volgende vraag" at bounding box center [283, 137] width 216 height 15
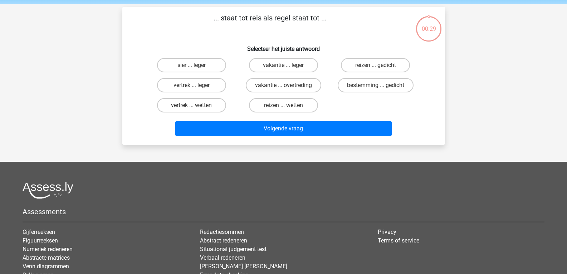
scroll to position [33, 0]
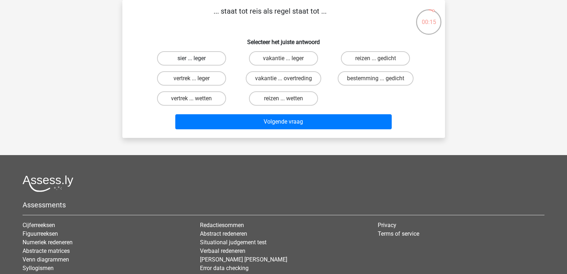
click at [215, 58] on label "sier ... leger" at bounding box center [191, 58] width 69 height 14
click at [196, 58] on input "sier ... leger" at bounding box center [193, 60] width 5 height 5
radio input "true"
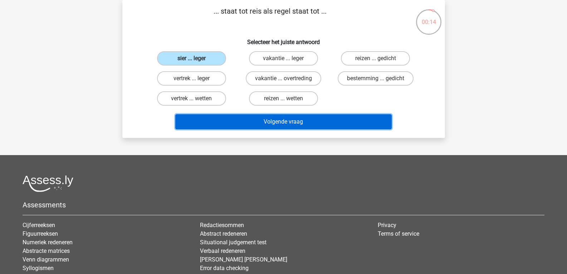
click at [244, 114] on button "Volgende vraag" at bounding box center [283, 121] width 216 height 15
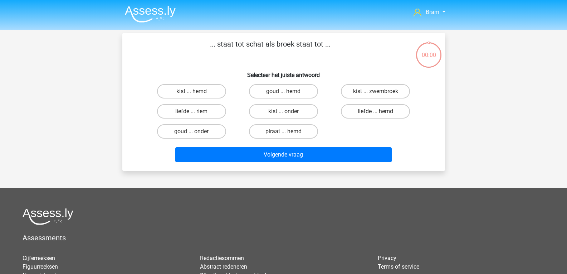
scroll to position [33, 0]
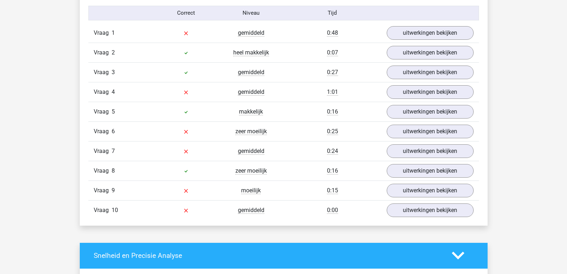
scroll to position [473, 0]
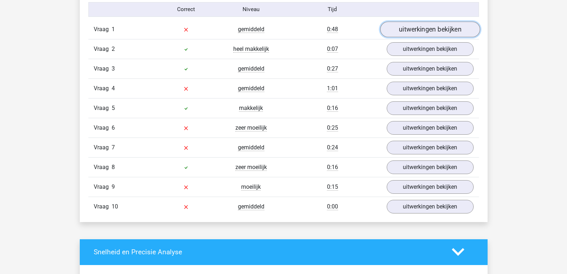
click at [454, 25] on link "uitwerkingen bekijken" at bounding box center [430, 29] width 100 height 16
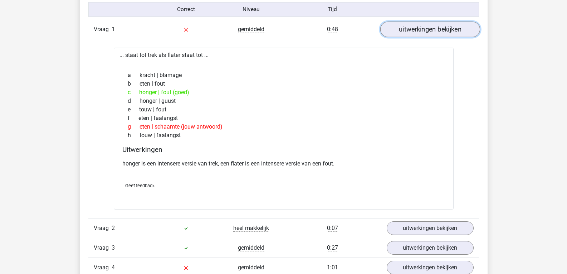
click at [454, 25] on link "uitwerkingen bekijken" at bounding box center [430, 29] width 100 height 16
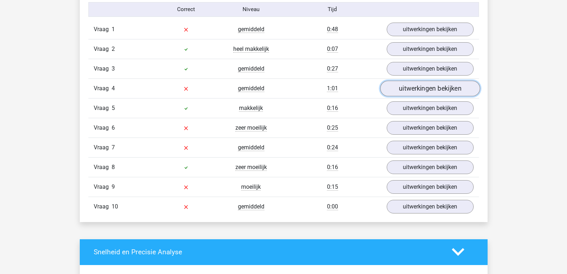
click at [467, 84] on link "uitwerkingen bekijken" at bounding box center [430, 88] width 100 height 16
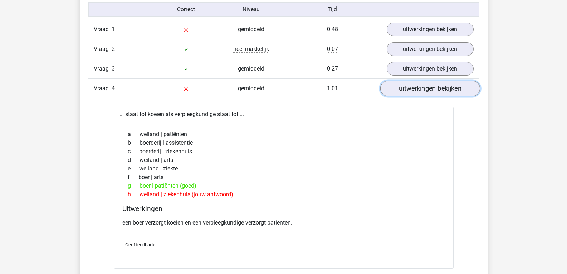
click at [467, 84] on link "uitwerkingen bekijken" at bounding box center [430, 88] width 100 height 16
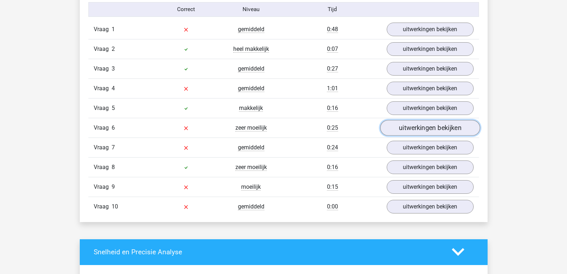
click at [453, 126] on link "uitwerkingen bekijken" at bounding box center [430, 128] width 100 height 16
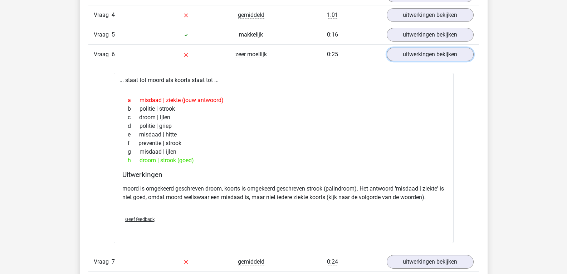
scroll to position [557, 0]
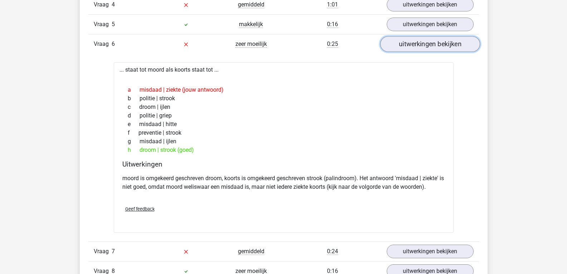
click at [456, 47] on link "uitwerkingen bekijken" at bounding box center [430, 44] width 100 height 16
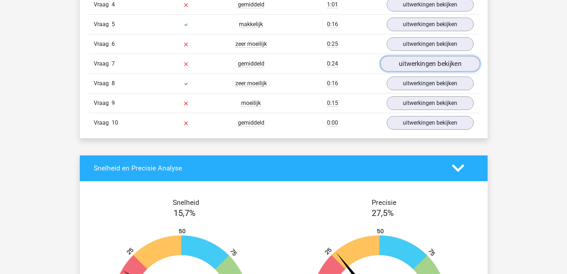
click at [455, 59] on link "uitwerkingen bekijken" at bounding box center [430, 64] width 100 height 16
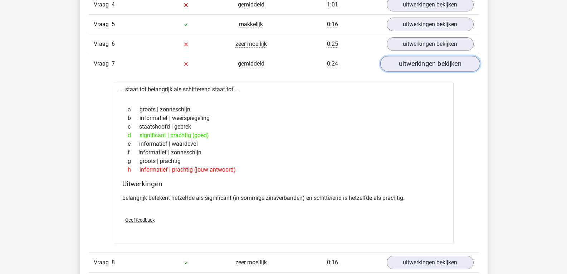
click at [455, 59] on link "uitwerkingen bekijken" at bounding box center [430, 64] width 100 height 16
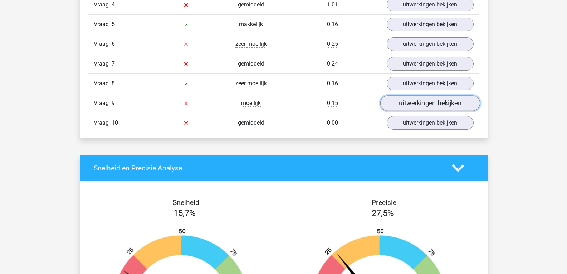
click at [459, 99] on link "uitwerkingen bekijken" at bounding box center [430, 103] width 100 height 16
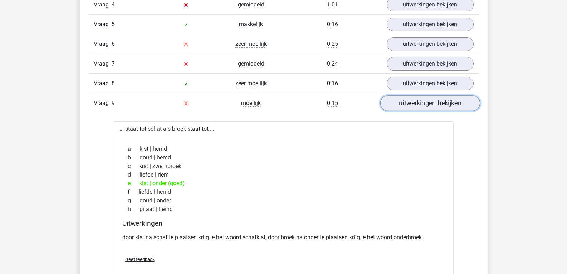
click at [459, 99] on link "uitwerkingen bekijken" at bounding box center [430, 103] width 100 height 16
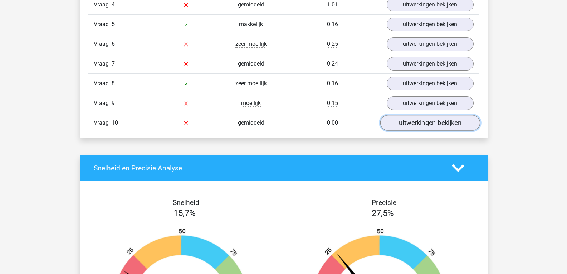
click at [462, 121] on link "uitwerkingen bekijken" at bounding box center [430, 123] width 100 height 16
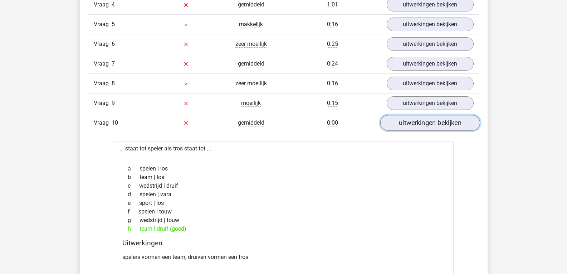
click at [462, 121] on link "uitwerkingen bekijken" at bounding box center [430, 123] width 100 height 16
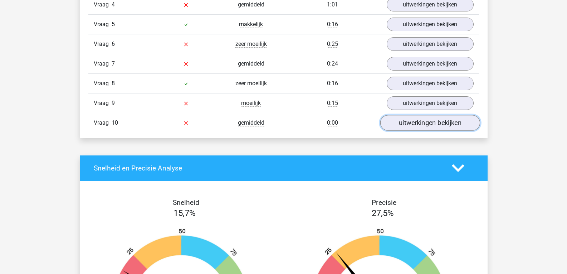
click at [462, 121] on link "uitwerkingen bekijken" at bounding box center [430, 123] width 100 height 16
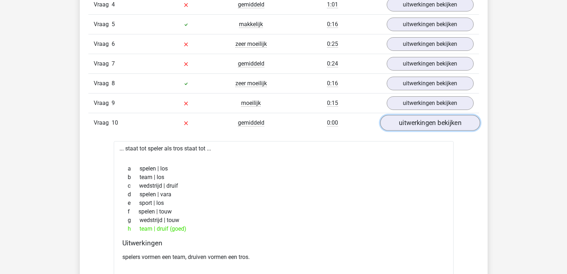
click at [462, 121] on link "uitwerkingen bekijken" at bounding box center [430, 123] width 100 height 16
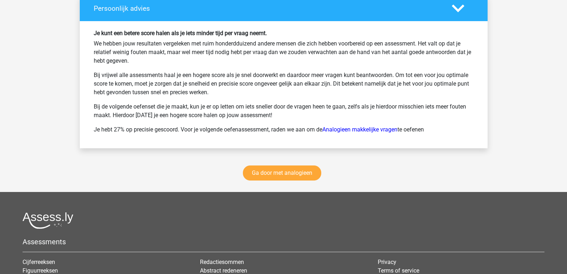
scroll to position [1064, 0]
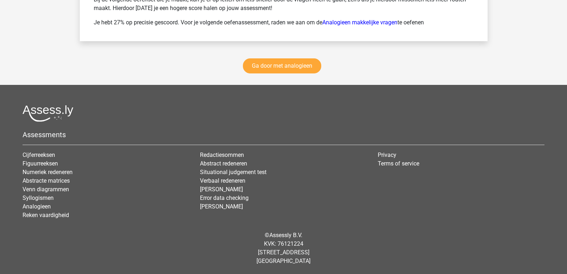
drag, startPoint x: 572, startPoint y: 30, endPoint x: 567, endPoint y: 10, distance: 20.7
click at [313, 62] on link "Ga door met analogieen" at bounding box center [282, 65] width 78 height 15
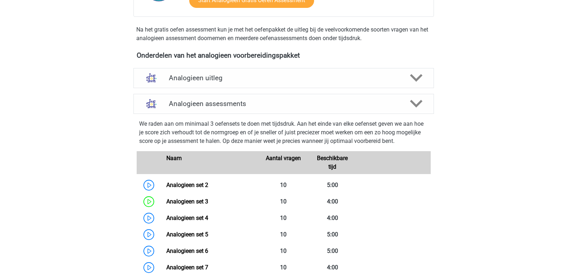
scroll to position [200, 0]
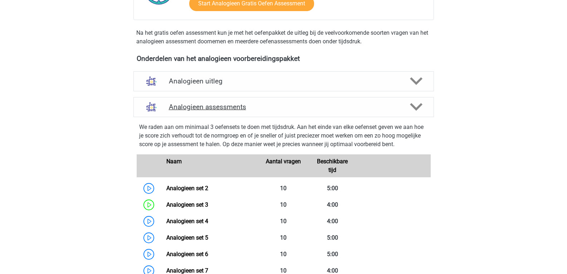
click at [415, 111] on icon at bounding box center [416, 107] width 13 height 13
click at [415, 106] on icon at bounding box center [416, 107] width 13 height 13
click at [406, 103] on div at bounding box center [416, 107] width 24 height 13
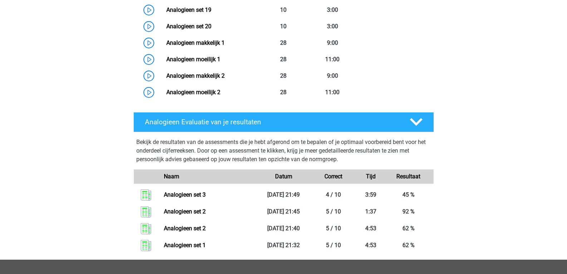
scroll to position [671, 0]
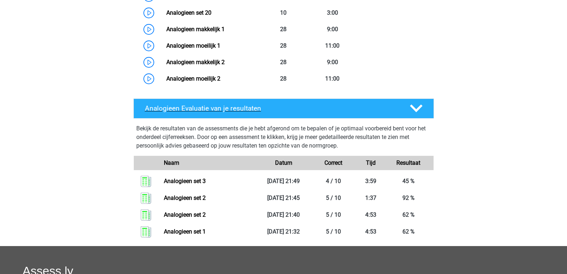
click at [415, 111] on polygon at bounding box center [416, 108] width 13 height 8
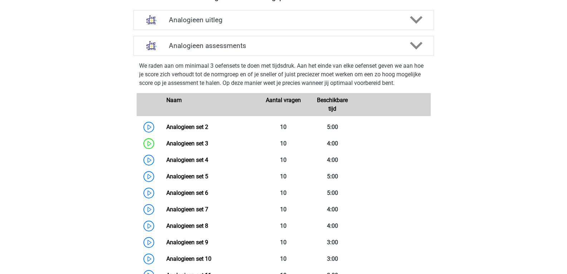
scroll to position [252, 0]
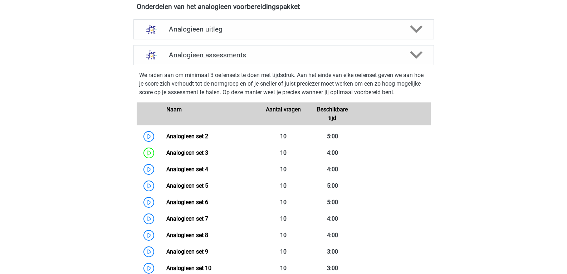
click at [421, 54] on polygon at bounding box center [416, 55] width 13 height 8
click at [421, 28] on polygon at bounding box center [416, 29] width 13 height 8
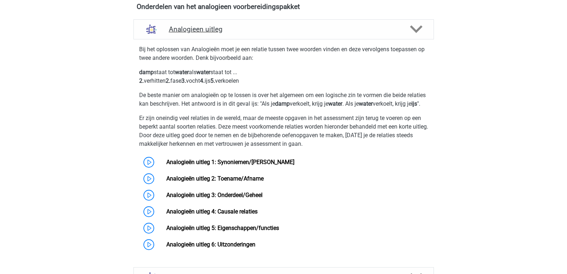
click at [421, 28] on polygon at bounding box center [416, 29] width 13 height 8
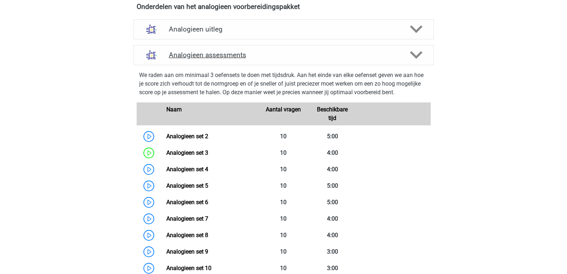
click at [417, 59] on icon at bounding box center [416, 55] width 13 height 13
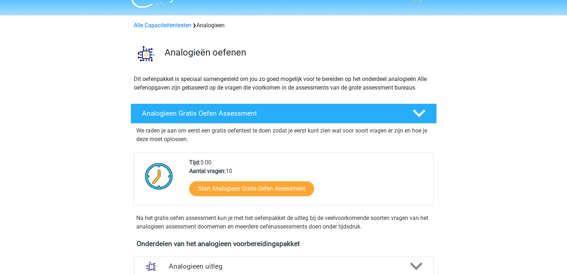
scroll to position [0, 0]
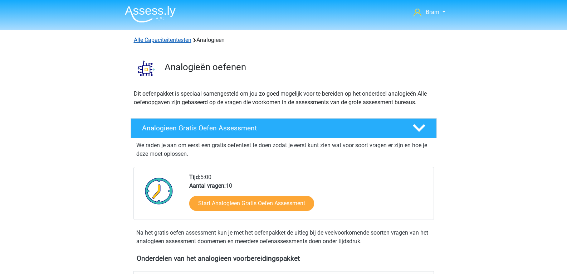
click at [181, 40] on link "Alle Capaciteitentesten" at bounding box center [163, 39] width 58 height 7
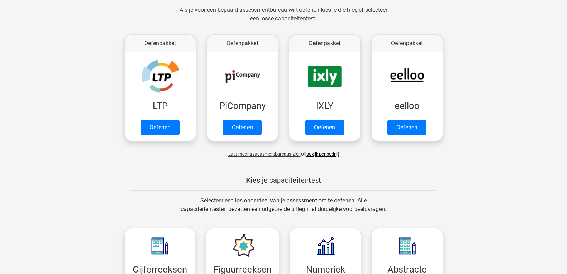
scroll to position [102, 0]
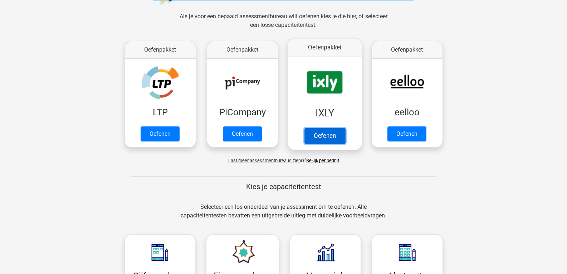
click at [332, 133] on link "Oefenen" at bounding box center [324, 136] width 41 height 16
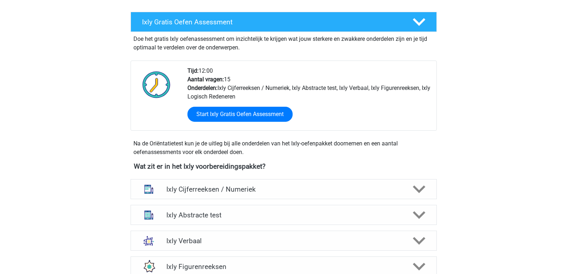
scroll to position [257, 0]
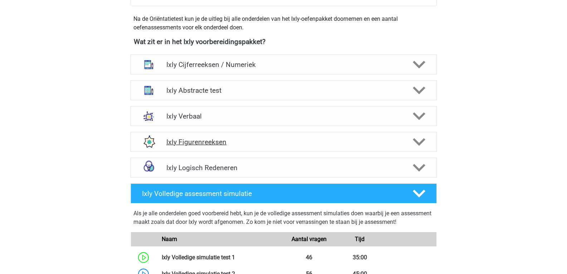
click at [423, 143] on icon at bounding box center [419, 142] width 13 height 13
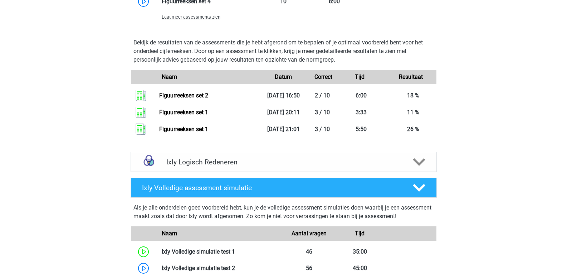
scroll to position [616, 0]
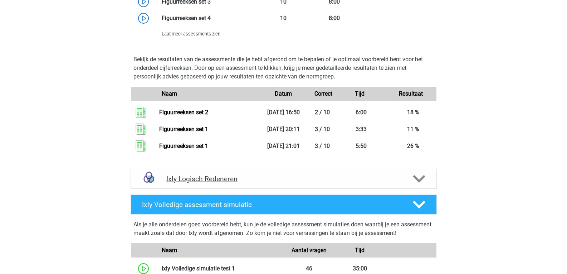
click at [428, 179] on div at bounding box center [418, 178] width 24 height 13
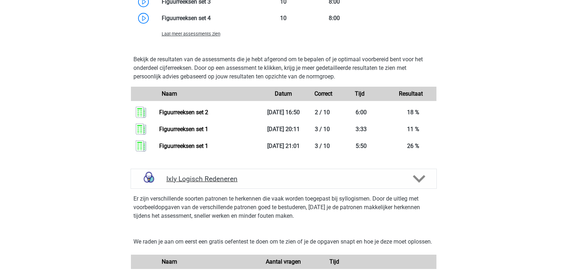
click at [428, 179] on div at bounding box center [418, 178] width 24 height 13
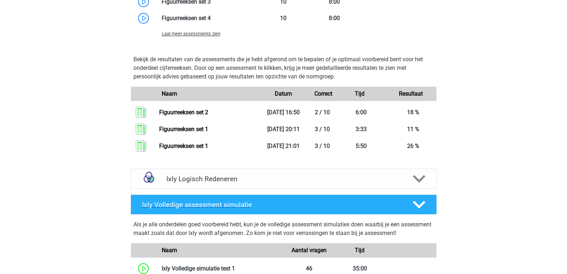
click at [418, 205] on polygon at bounding box center [419, 205] width 13 height 8
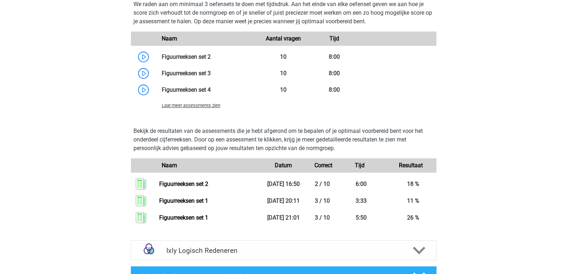
scroll to position [543, 0]
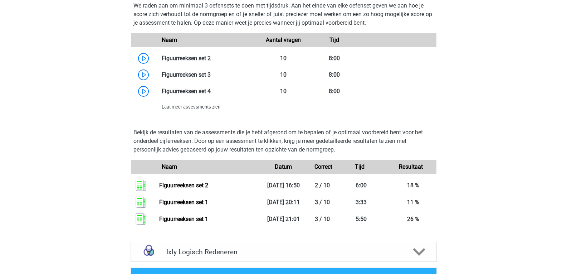
click at [219, 104] on div "Laat meer assessments zien" at bounding box center [207, 106] width 102 height 9
click at [213, 107] on span "Laat meer assessments zien" at bounding box center [191, 106] width 59 height 5
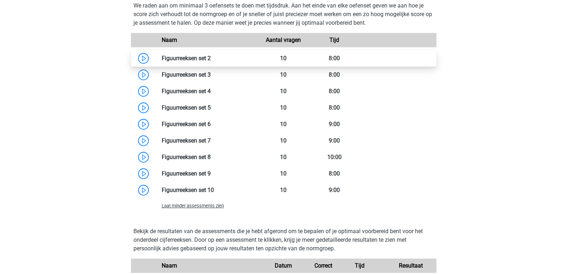
click at [211, 57] on link at bounding box center [211, 58] width 0 height 7
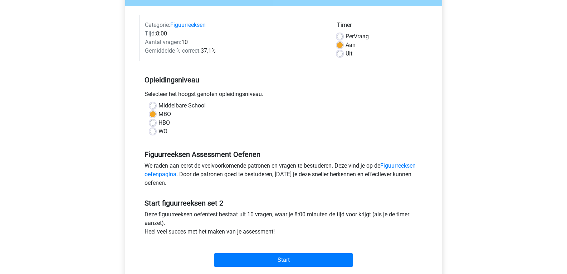
scroll to position [155, 0]
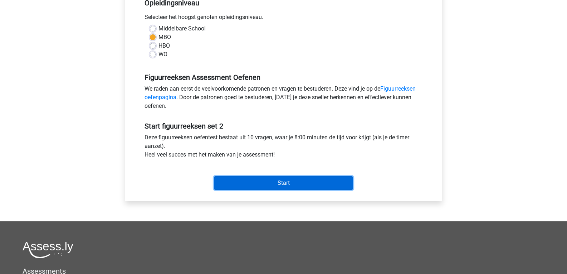
click at [333, 180] on input "Start" at bounding box center [283, 183] width 139 height 14
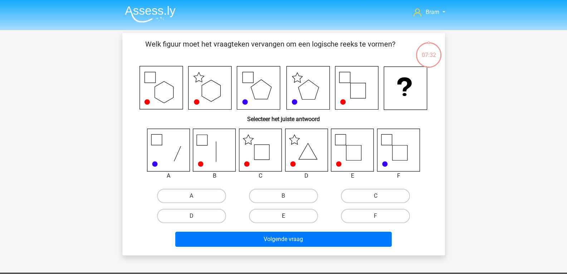
click at [280, 218] on label "E" at bounding box center [283, 216] width 69 height 14
click at [283, 218] on input "E" at bounding box center [285, 218] width 5 height 5
radio input "true"
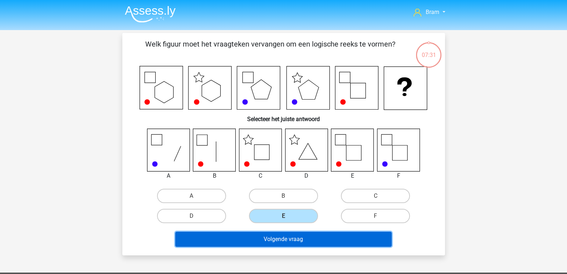
click at [309, 235] on button "Volgende vraag" at bounding box center [283, 238] width 216 height 15
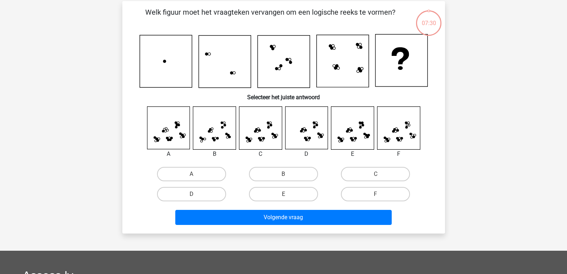
scroll to position [33, 0]
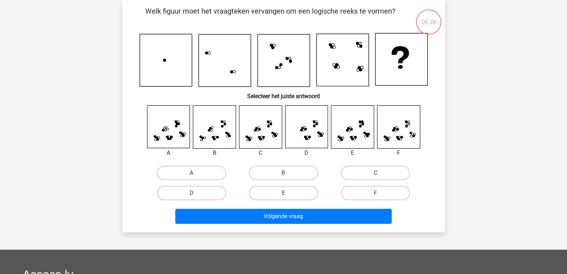
click at [352, 169] on label "C" at bounding box center [375, 173] width 69 height 14
click at [376, 173] on input "C" at bounding box center [378, 175] width 5 height 5
radio input "true"
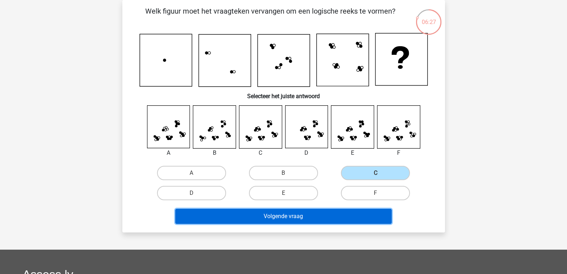
click at [331, 214] on button "Volgende vraag" at bounding box center [283, 216] width 216 height 15
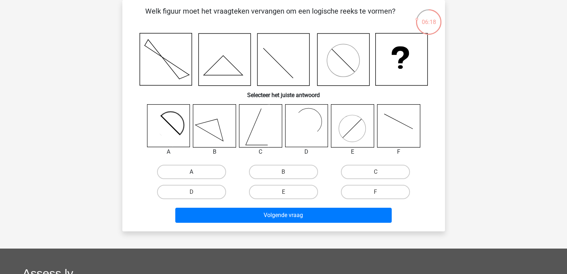
click at [211, 171] on label "A" at bounding box center [191, 172] width 69 height 14
click at [196, 172] on input "A" at bounding box center [193, 174] width 5 height 5
radio input "true"
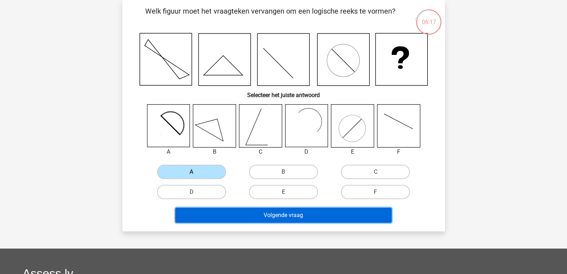
click at [259, 213] on button "Volgende vraag" at bounding box center [283, 214] width 216 height 15
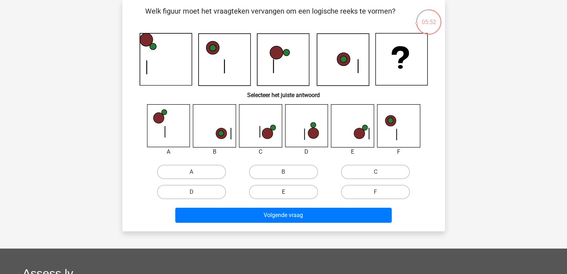
click at [307, 187] on label "E" at bounding box center [283, 192] width 69 height 14
click at [288, 192] on input "E" at bounding box center [285, 194] width 5 height 5
radio input "true"
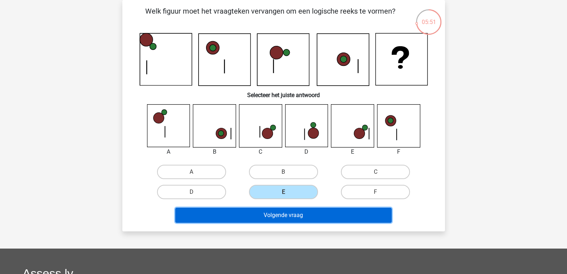
click at [319, 216] on button "Volgende vraag" at bounding box center [283, 214] width 216 height 15
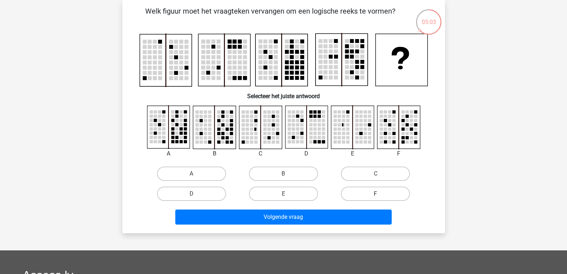
click at [357, 192] on label "F" at bounding box center [375, 193] width 69 height 14
click at [376, 194] on input "F" at bounding box center [378, 196] width 5 height 5
radio input "true"
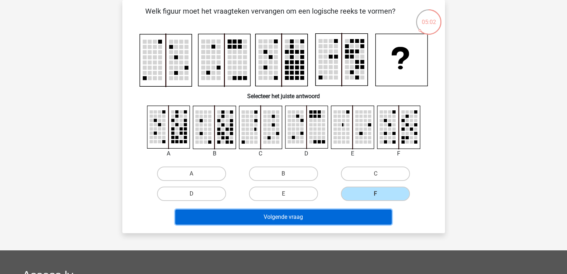
click at [361, 213] on button "Volgende vraag" at bounding box center [283, 216] width 216 height 15
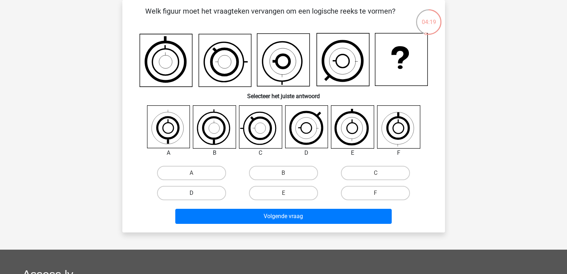
click at [212, 193] on label "D" at bounding box center [191, 193] width 69 height 14
click at [196, 193] on input "D" at bounding box center [193, 195] width 5 height 5
radio input "true"
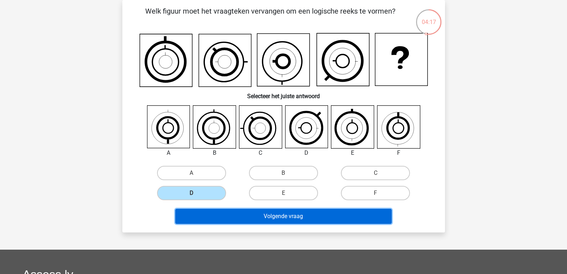
click at [237, 213] on button "Volgende vraag" at bounding box center [283, 216] width 216 height 15
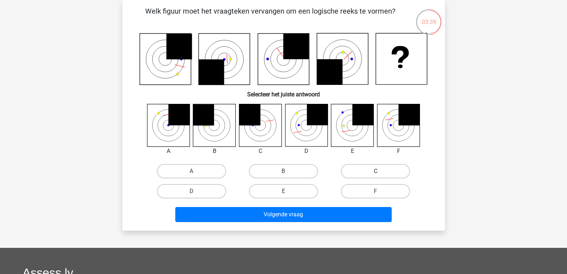
click at [367, 175] on label "C" at bounding box center [375, 171] width 69 height 14
click at [376, 175] on input "C" at bounding box center [378, 173] width 5 height 5
radio input "true"
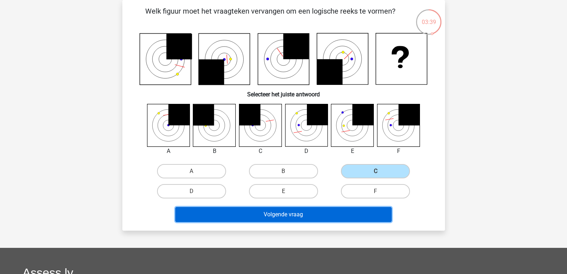
click at [359, 216] on button "Volgende vraag" at bounding box center [283, 214] width 216 height 15
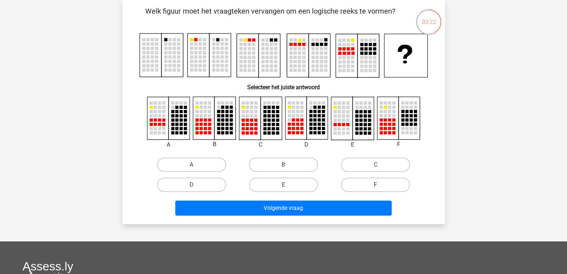
click at [392, 183] on label "F" at bounding box center [375, 184] width 69 height 14
click at [380, 185] on input "F" at bounding box center [378, 187] width 5 height 5
radio input "true"
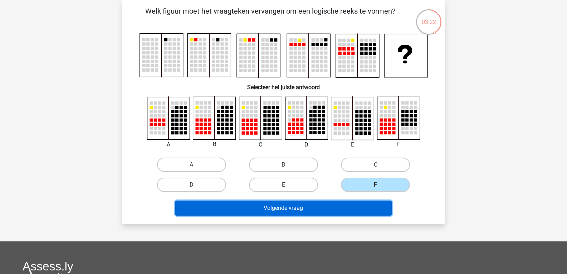
click at [379, 206] on button "Volgende vraag" at bounding box center [283, 207] width 216 height 15
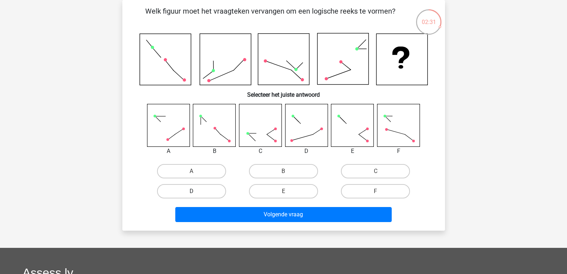
click at [216, 185] on label "D" at bounding box center [191, 191] width 69 height 14
click at [196, 191] on input "D" at bounding box center [193, 193] width 5 height 5
radio input "true"
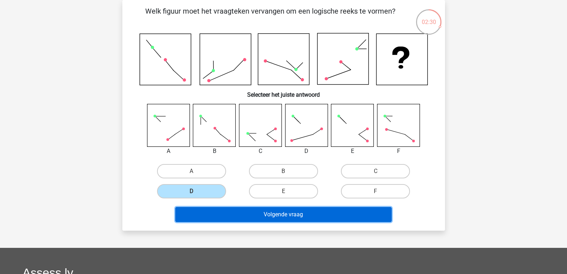
click at [246, 210] on button "Volgende vraag" at bounding box center [283, 214] width 216 height 15
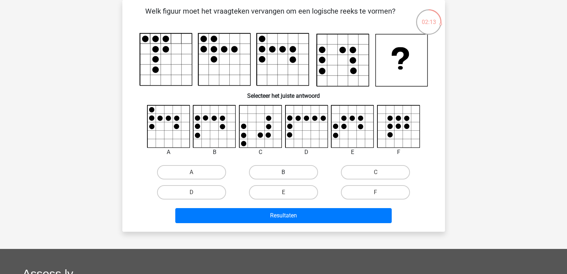
click at [304, 176] on label "B" at bounding box center [283, 172] width 69 height 14
click at [288, 176] on input "B" at bounding box center [285, 174] width 5 height 5
radio input "true"
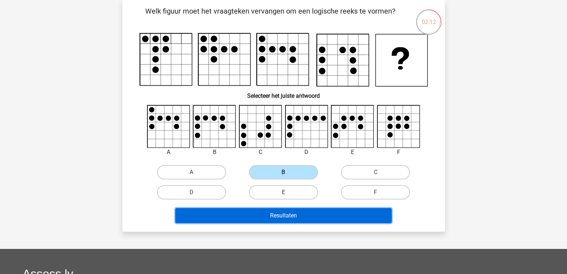
click at [309, 215] on button "Resultaten" at bounding box center [283, 215] width 216 height 15
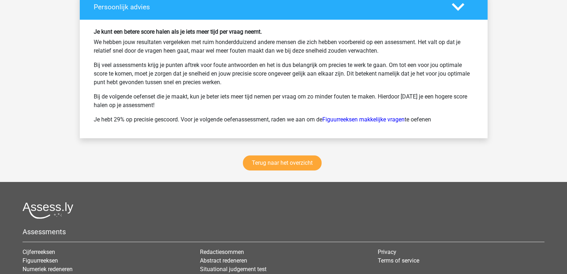
scroll to position [944, 0]
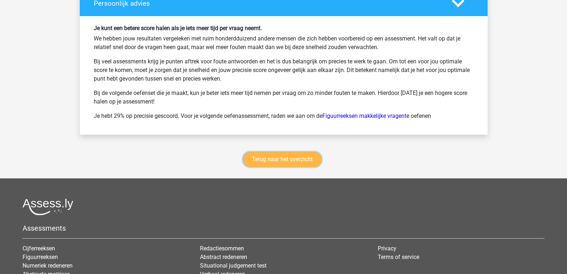
click at [305, 161] on link "Terug naar het overzicht" at bounding box center [282, 159] width 79 height 15
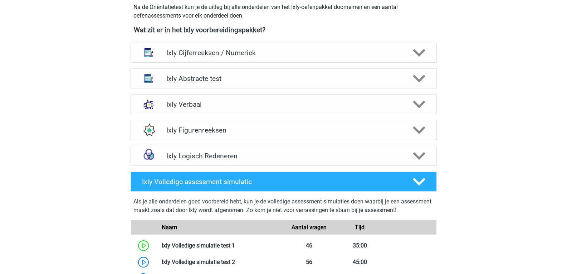
scroll to position [272, 0]
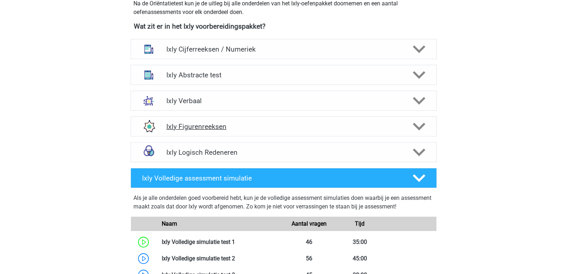
click at [426, 129] on div at bounding box center [418, 126] width 24 height 13
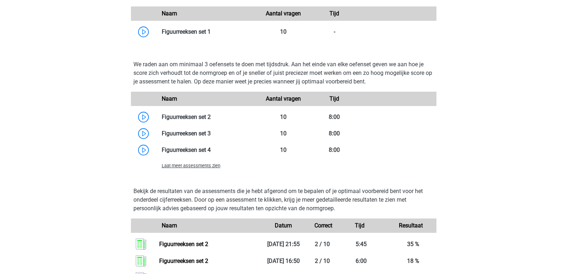
scroll to position [488, 0]
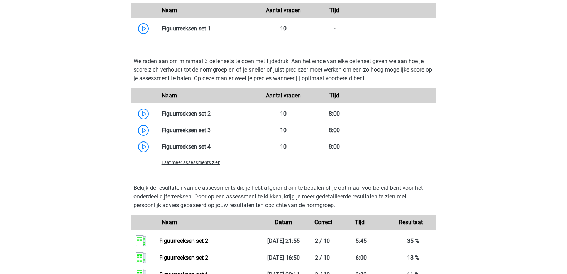
click at [207, 163] on span "Laat meer assessments zien" at bounding box center [191, 162] width 59 height 5
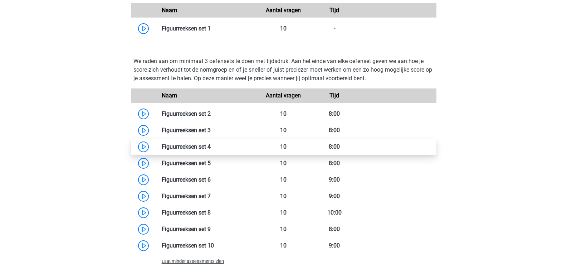
click at [211, 143] on link at bounding box center [211, 146] width 0 height 7
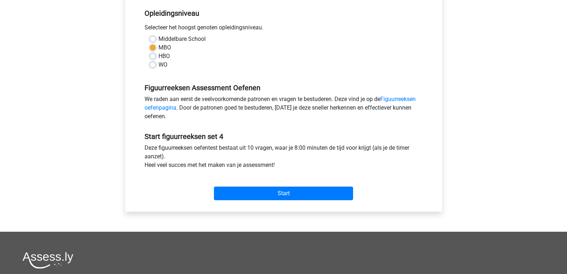
scroll to position [163, 0]
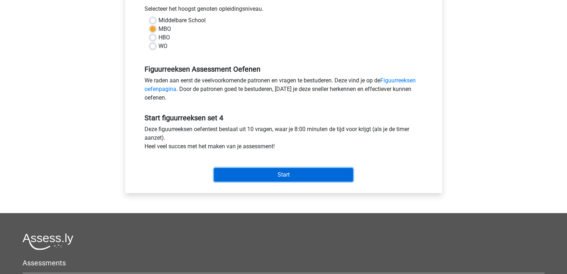
click at [345, 172] on input "Start" at bounding box center [283, 175] width 139 height 14
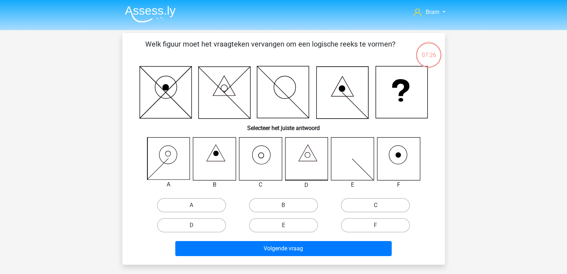
click at [356, 205] on label "C" at bounding box center [375, 205] width 69 height 14
click at [376, 205] on input "C" at bounding box center [378, 207] width 5 height 5
radio input "true"
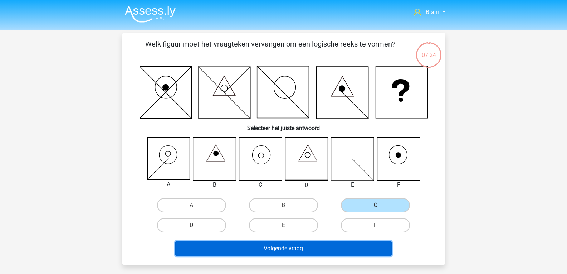
click at [333, 247] on button "Volgende vraag" at bounding box center [283, 248] width 216 height 15
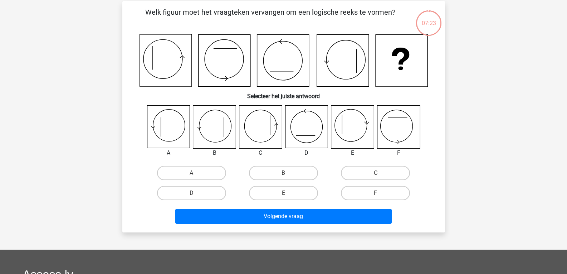
scroll to position [33, 0]
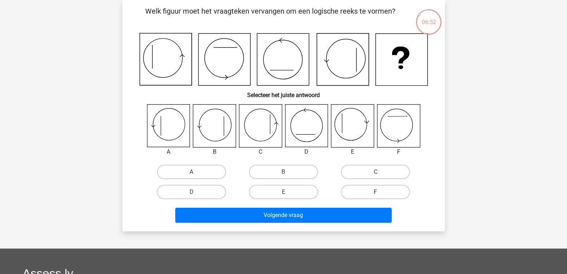
click at [359, 186] on label "F" at bounding box center [375, 192] width 69 height 14
click at [376, 192] on input "F" at bounding box center [378, 194] width 5 height 5
radio input "true"
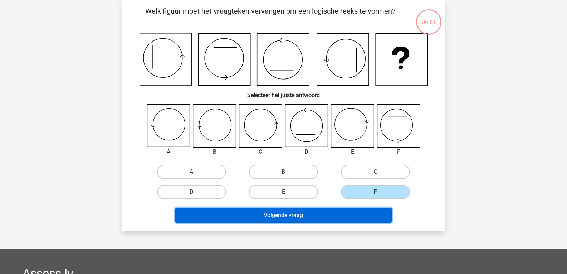
click at [353, 212] on button "Volgende vraag" at bounding box center [283, 214] width 216 height 15
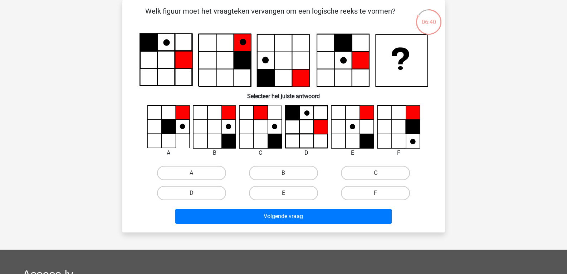
click at [202, 38] on icon at bounding box center [225, 60] width 52 height 52
click at [392, 186] on label "F" at bounding box center [375, 193] width 69 height 14
click at [380, 193] on input "F" at bounding box center [378, 195] width 5 height 5
radio input "true"
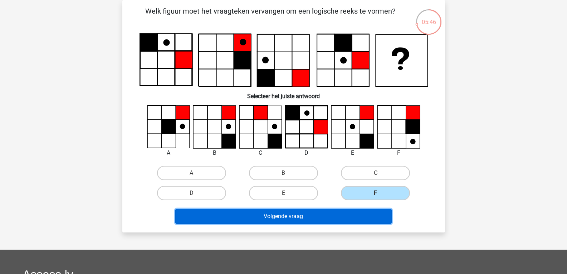
click at [375, 213] on button "Volgende vraag" at bounding box center [283, 216] width 216 height 15
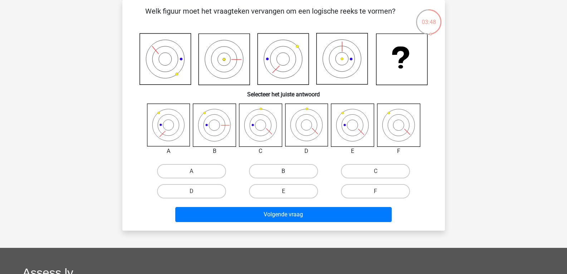
click at [305, 171] on label "B" at bounding box center [283, 171] width 69 height 14
click at [288, 171] on input "B" at bounding box center [285, 173] width 5 height 5
radio input "true"
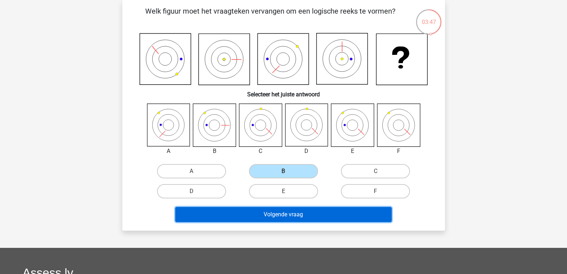
click at [309, 210] on button "Volgende vraag" at bounding box center [283, 214] width 216 height 15
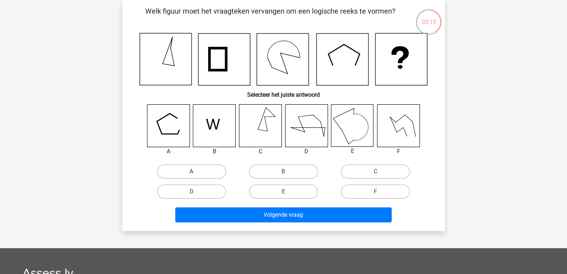
click at [200, 166] on label "A" at bounding box center [191, 171] width 69 height 14
click at [196, 171] on input "A" at bounding box center [193, 173] width 5 height 5
radio input "true"
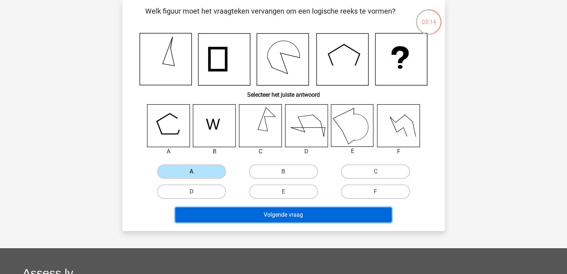
click at [236, 210] on button "Volgende vraag" at bounding box center [283, 214] width 216 height 15
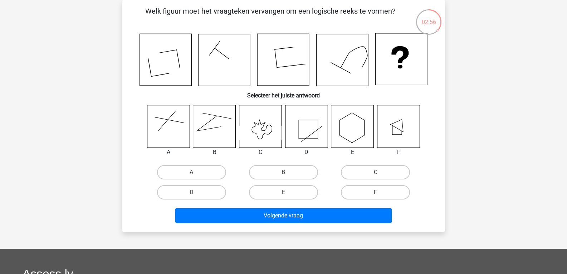
click at [266, 170] on label "B" at bounding box center [283, 172] width 69 height 14
click at [283, 172] on input "B" at bounding box center [285, 174] width 5 height 5
radio input "true"
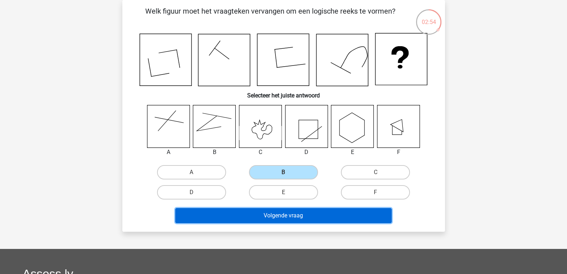
click at [326, 215] on button "Volgende vraag" at bounding box center [283, 215] width 216 height 15
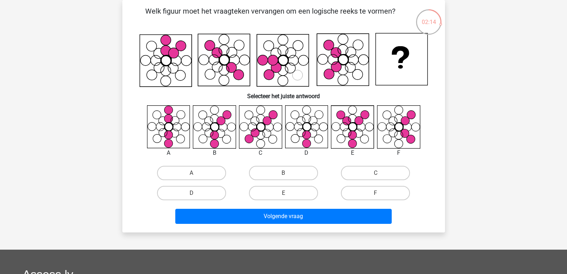
click at [400, 183] on div "F" at bounding box center [375, 193] width 92 height 20
click at [401, 186] on label "F" at bounding box center [375, 193] width 69 height 14
click at [380, 193] on input "F" at bounding box center [378, 195] width 5 height 5
radio input "true"
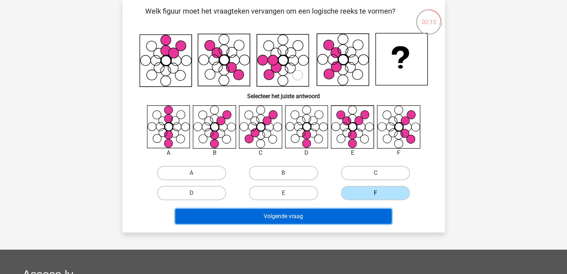
click at [379, 218] on button "Volgende vraag" at bounding box center [283, 216] width 216 height 15
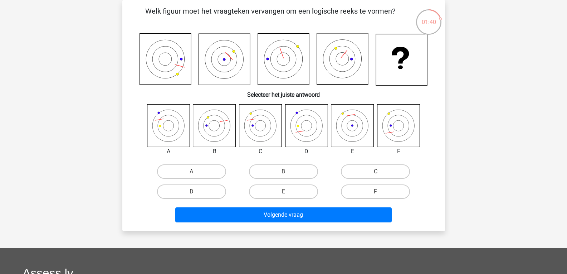
click at [398, 184] on div "F" at bounding box center [375, 191] width 92 height 20
click at [398, 190] on label "F" at bounding box center [375, 191] width 69 height 14
click at [380, 191] on input "F" at bounding box center [378, 193] width 5 height 5
radio input "true"
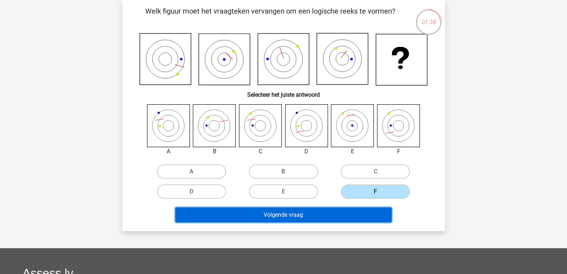
click at [384, 213] on button "Volgende vraag" at bounding box center [283, 214] width 216 height 15
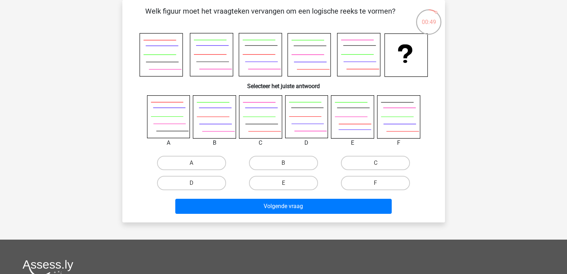
click at [365, 170] on div "C" at bounding box center [375, 163] width 92 height 20
click at [368, 168] on label "C" at bounding box center [375, 163] width 69 height 14
click at [376, 167] on input "C" at bounding box center [378, 165] width 5 height 5
radio input "true"
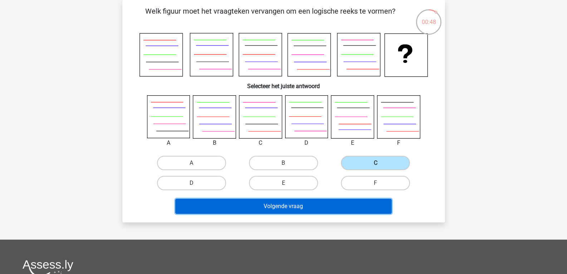
click at [366, 209] on button "Volgende vraag" at bounding box center [283, 206] width 216 height 15
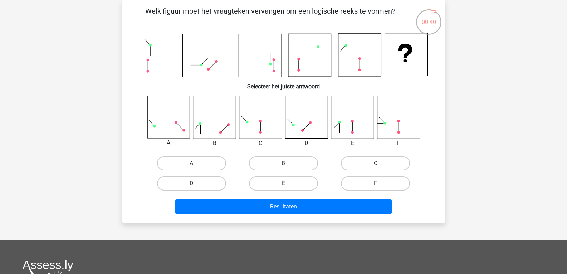
click at [206, 161] on label "A" at bounding box center [191, 163] width 69 height 14
click at [196, 163] on input "A" at bounding box center [193, 165] width 5 height 5
radio input "true"
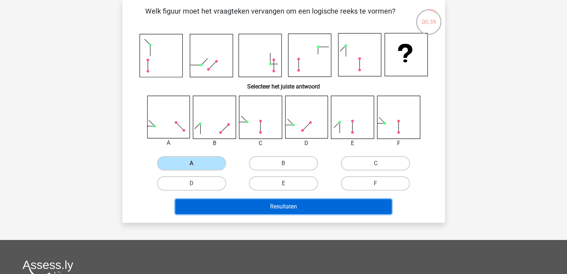
click at [242, 204] on button "Resultaten" at bounding box center [283, 206] width 216 height 15
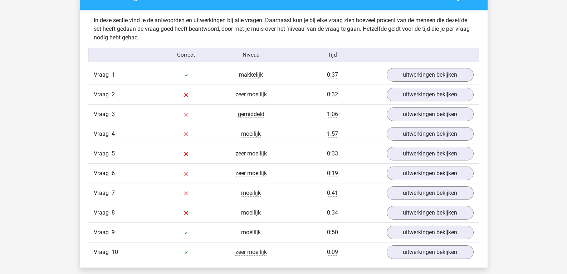
scroll to position [415, 0]
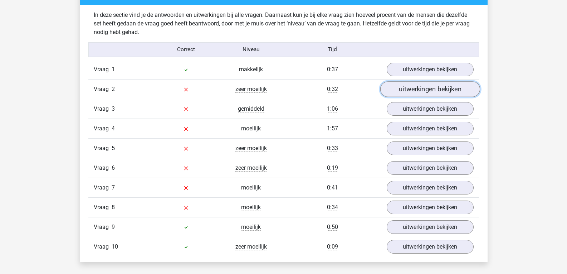
click at [413, 91] on link "uitwerkingen bekijken" at bounding box center [430, 89] width 100 height 16
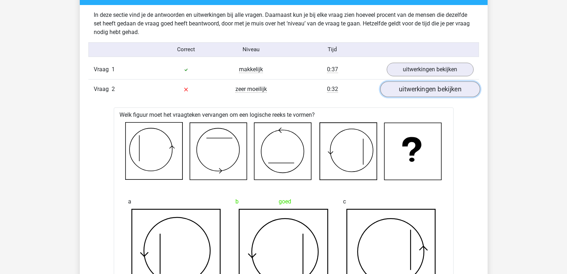
click at [413, 91] on link "uitwerkingen bekijken" at bounding box center [430, 89] width 100 height 16
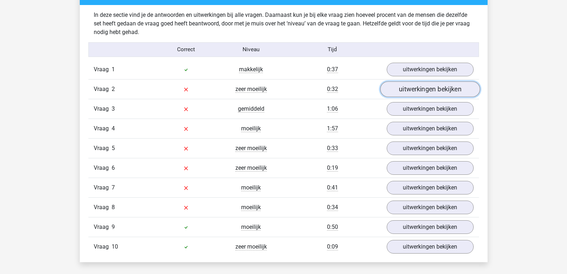
click at [413, 91] on link "uitwerkingen bekijken" at bounding box center [430, 89] width 100 height 16
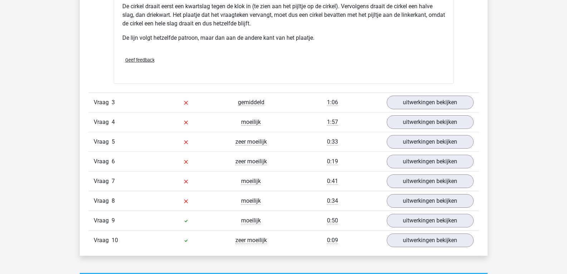
scroll to position [871, 0]
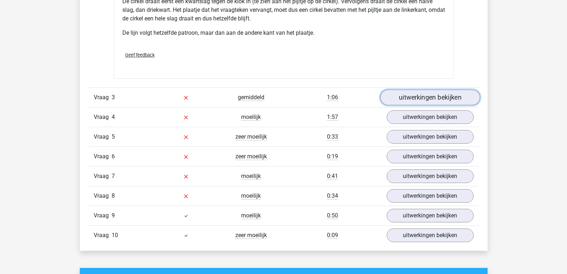
click at [462, 96] on link "uitwerkingen bekijken" at bounding box center [430, 98] width 100 height 16
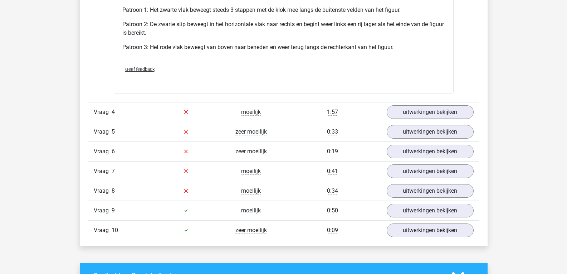
scroll to position [1331, 0]
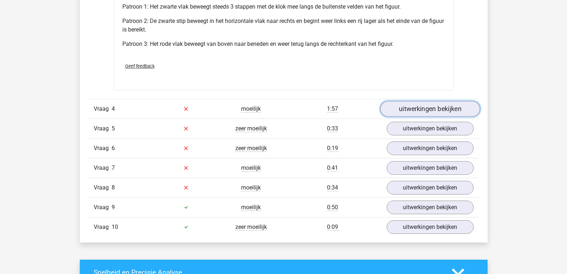
click at [469, 115] on link "uitwerkingen bekijken" at bounding box center [430, 109] width 100 height 16
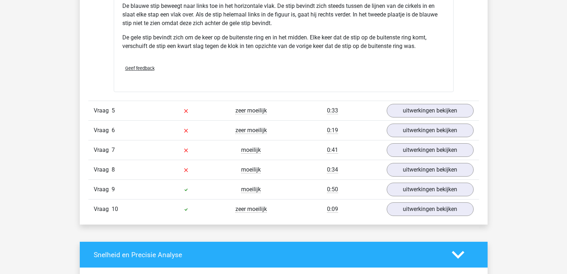
scroll to position [1879, 0]
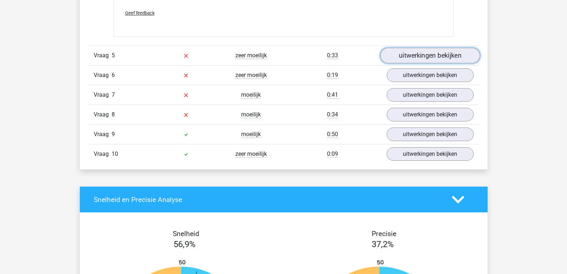
click at [460, 59] on link "uitwerkingen bekijken" at bounding box center [430, 56] width 100 height 16
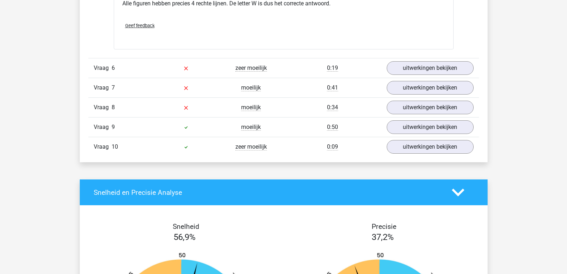
scroll to position [2304, 0]
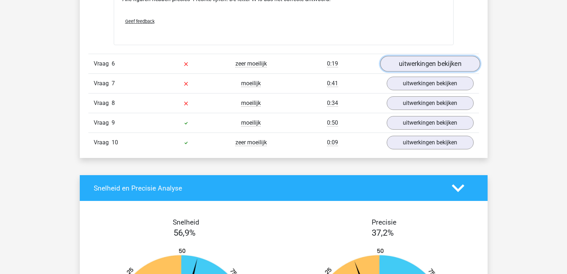
click at [464, 70] on link "uitwerkingen bekijken" at bounding box center [430, 64] width 100 height 16
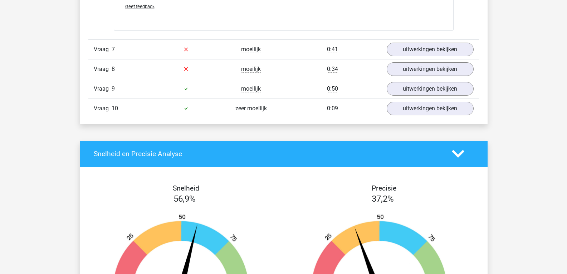
scroll to position [2742, 0]
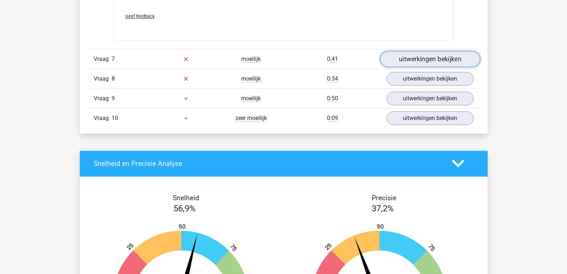
click at [415, 60] on link "uitwerkingen bekijken" at bounding box center [430, 59] width 100 height 16
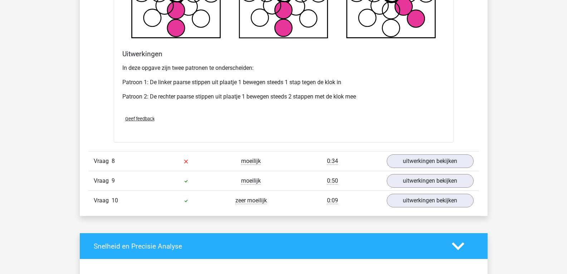
scroll to position [3099, 0]
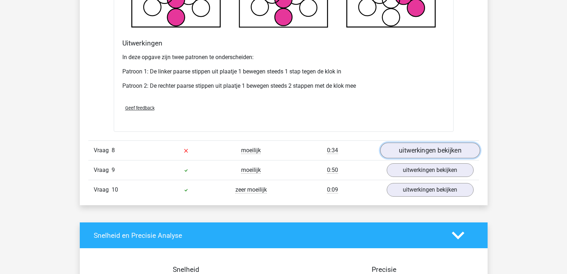
click at [446, 149] on link "uitwerkingen bekijken" at bounding box center [430, 150] width 100 height 16
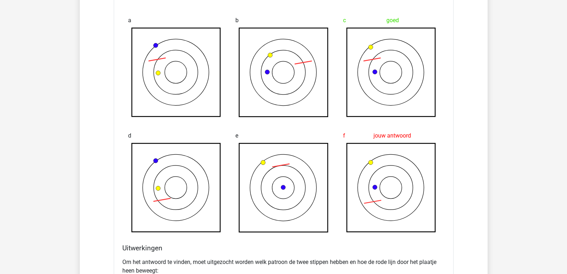
scroll to position [3335, 0]
